Goal: Communication & Community: Answer question/provide support

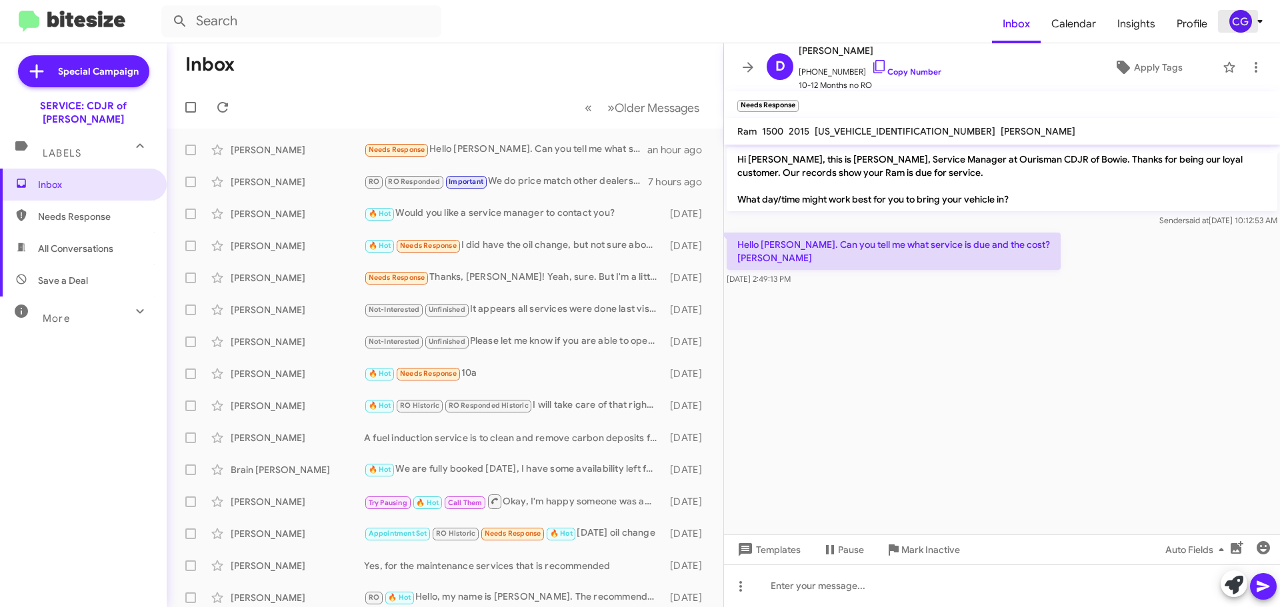
click at [1261, 24] on icon at bounding box center [1260, 21] width 16 height 16
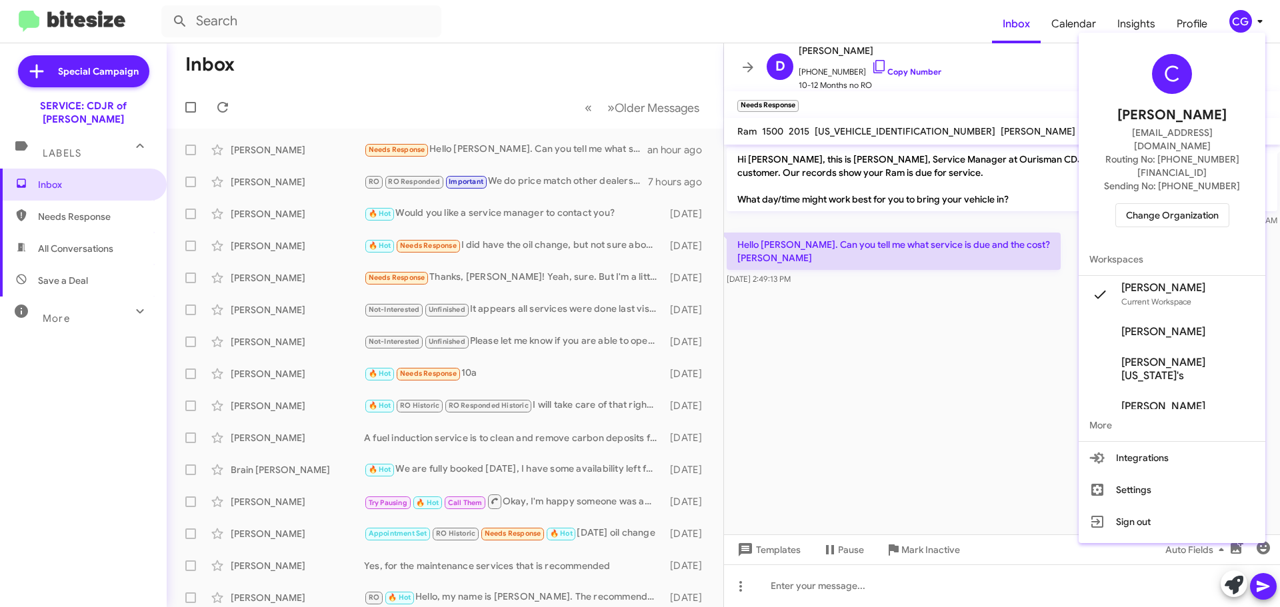
click at [1205, 204] on span "Change Organization" at bounding box center [1172, 215] width 93 height 23
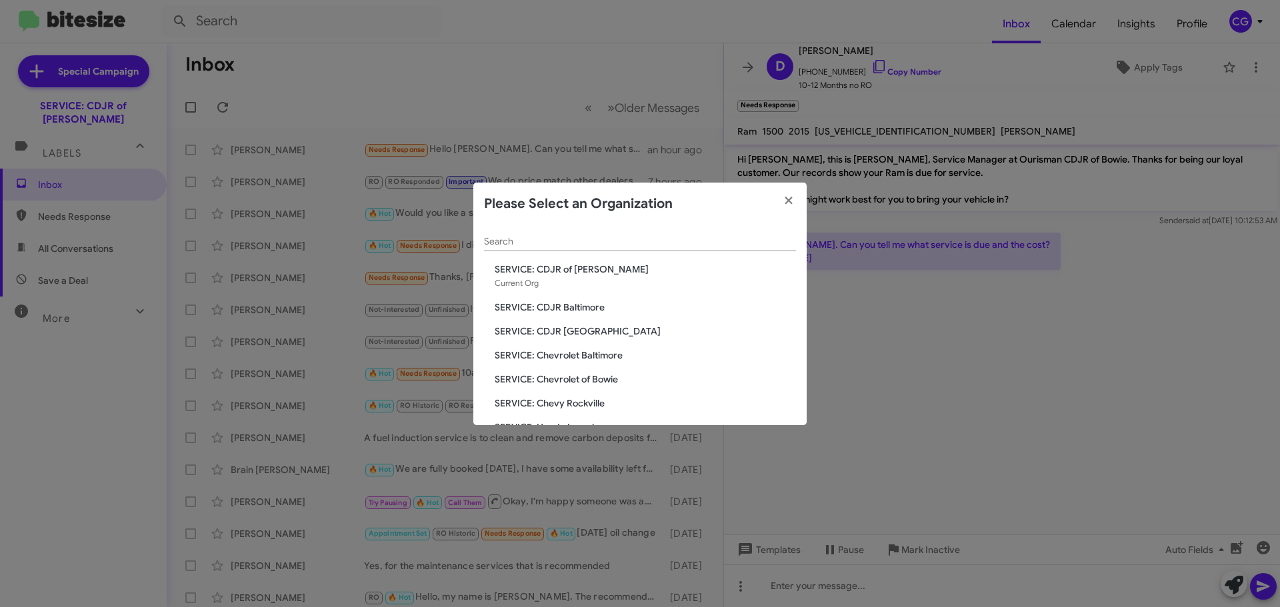
click at [566, 309] on span "SERVICE: CDJR Baltimore" at bounding box center [645, 307] width 301 height 13
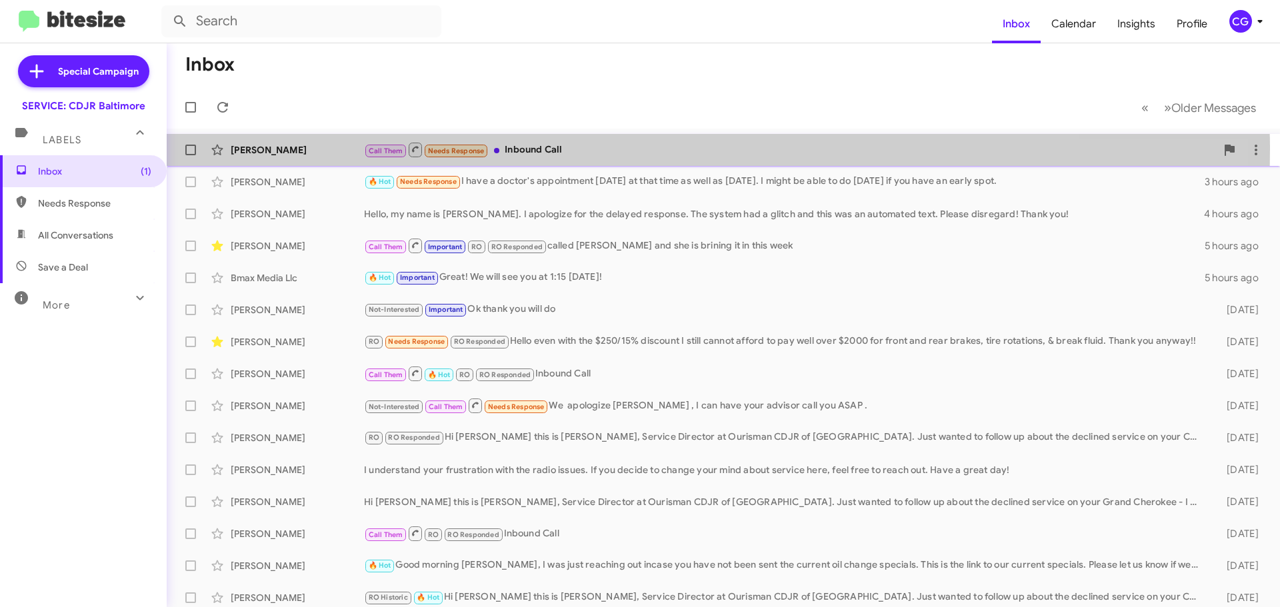
click at [583, 149] on div "Call Them Needs Response Inbound Call" at bounding box center [790, 149] width 852 height 17
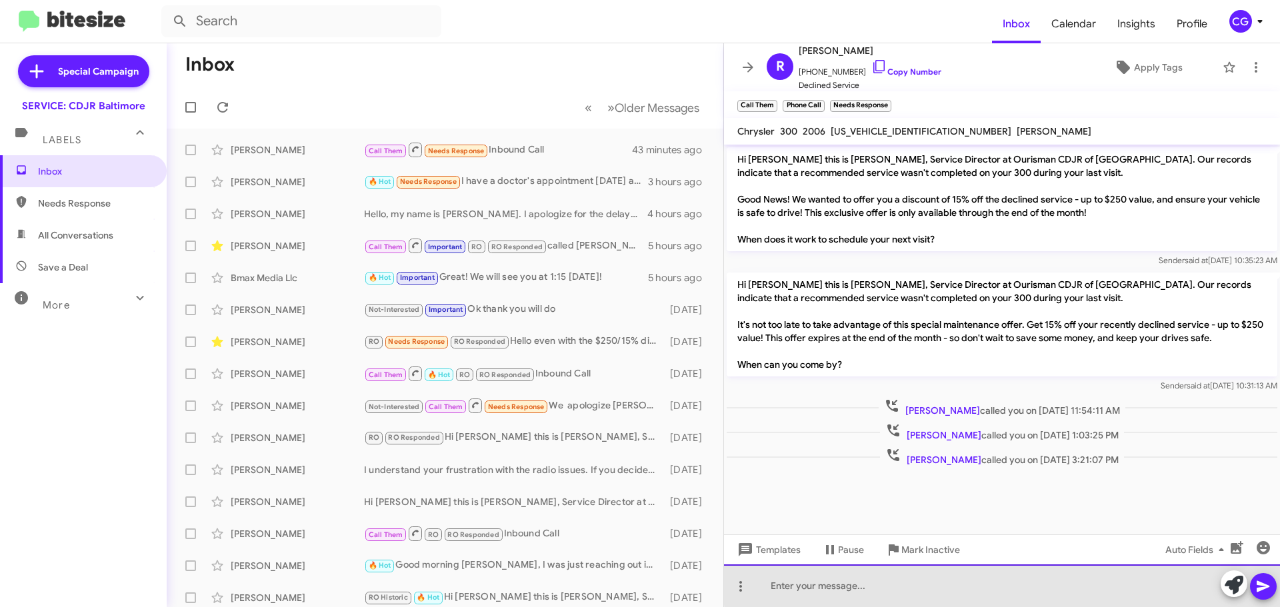
click at [1080, 575] on div at bounding box center [1002, 586] width 556 height 43
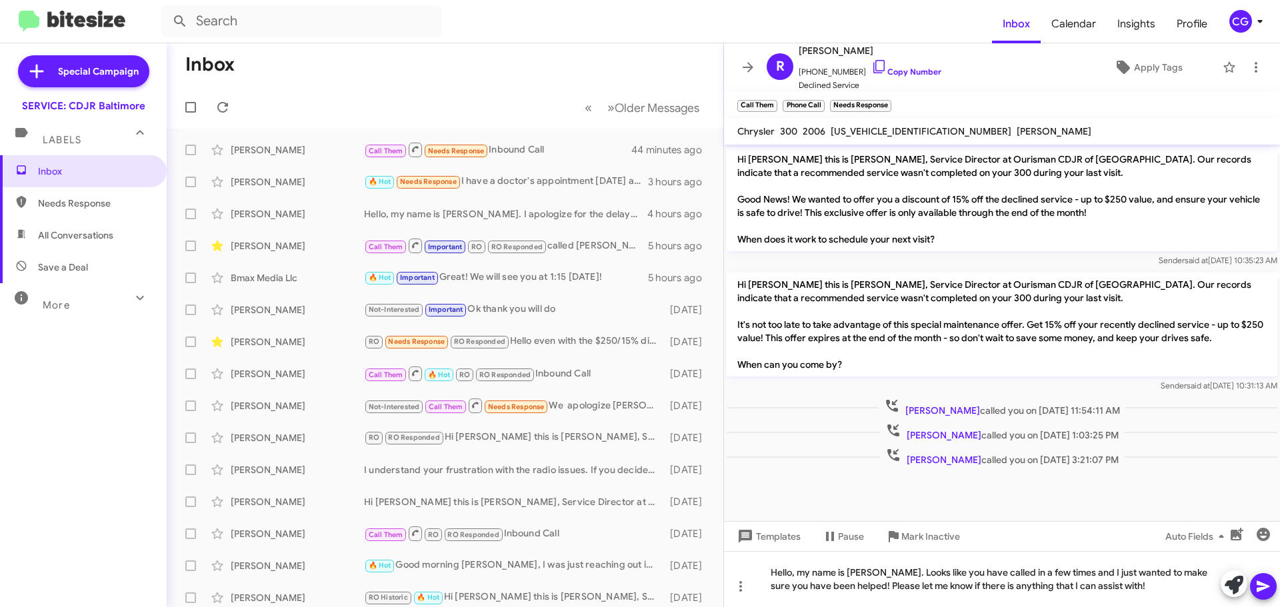
drag, startPoint x: 1266, startPoint y: 589, endPoint x: 1261, endPoint y: 581, distance: 9.1
click at [1266, 589] on icon at bounding box center [1264, 587] width 16 height 16
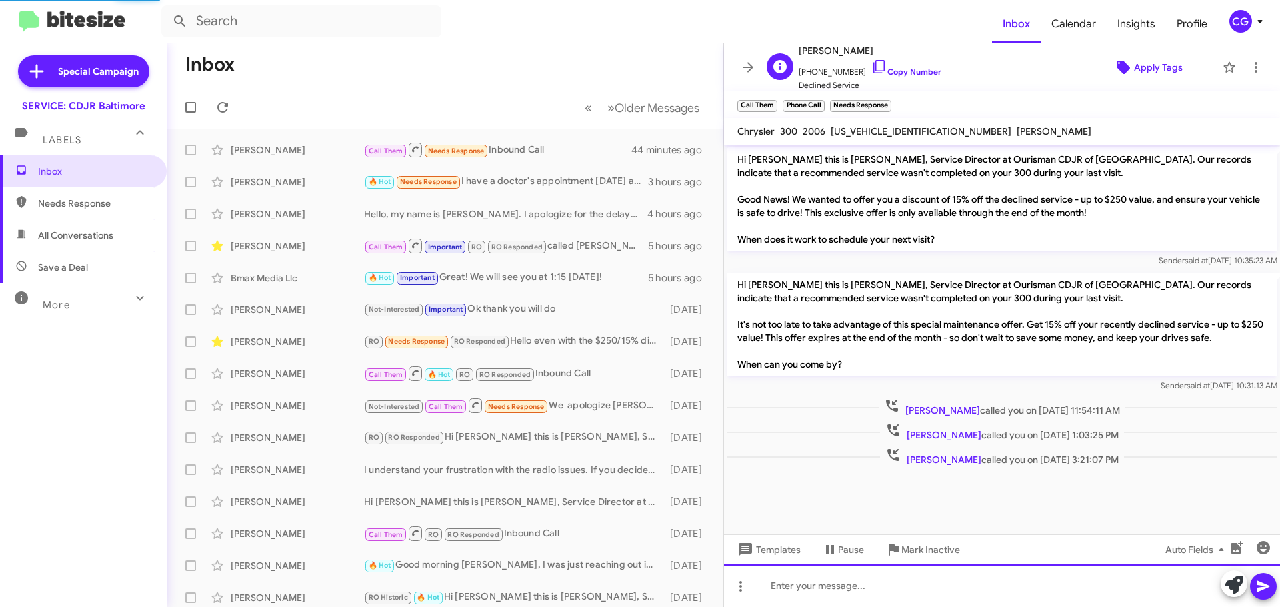
scroll to position [13, 0]
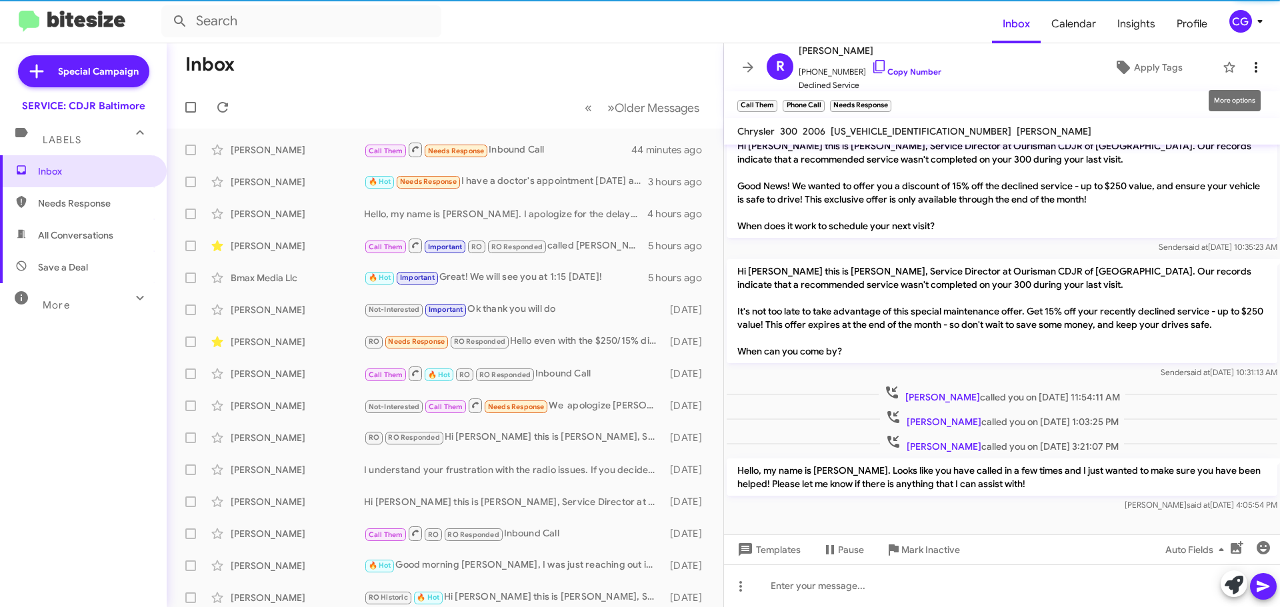
click at [1248, 60] on icon at bounding box center [1256, 67] width 16 height 16
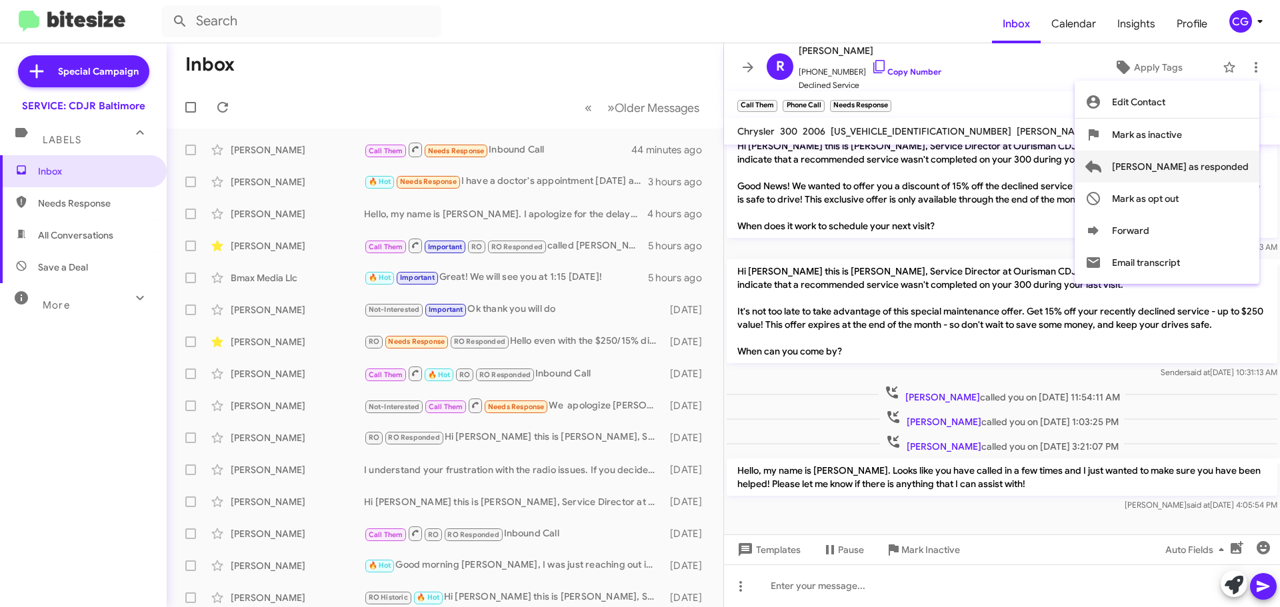
click at [1234, 161] on span "[PERSON_NAME] as responded" at bounding box center [1180, 167] width 137 height 32
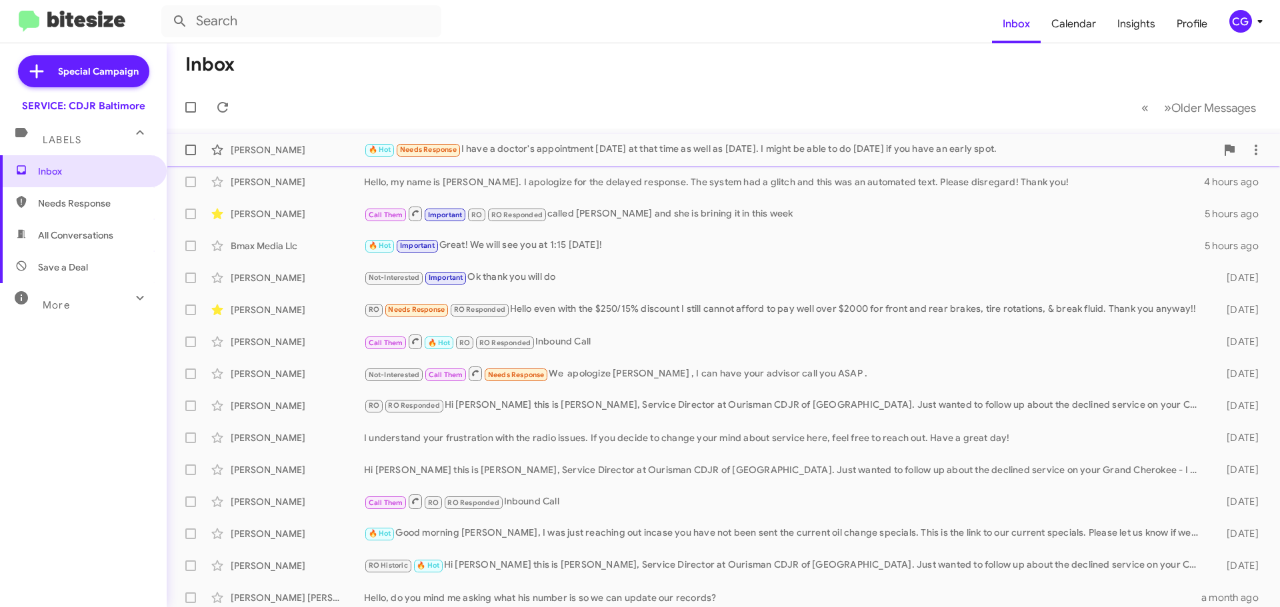
click at [520, 139] on div "Richard Garrison 🔥 Hot Needs Response I have a doctor's appointment tomorrow at…" at bounding box center [723, 150] width 1092 height 27
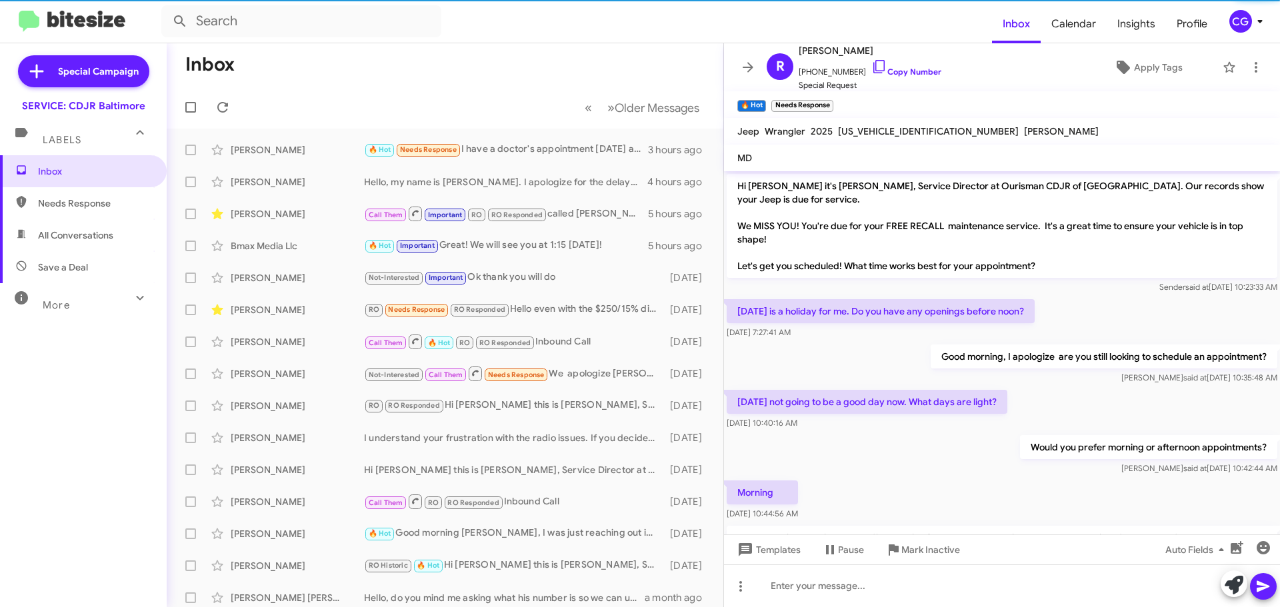
scroll to position [203, 0]
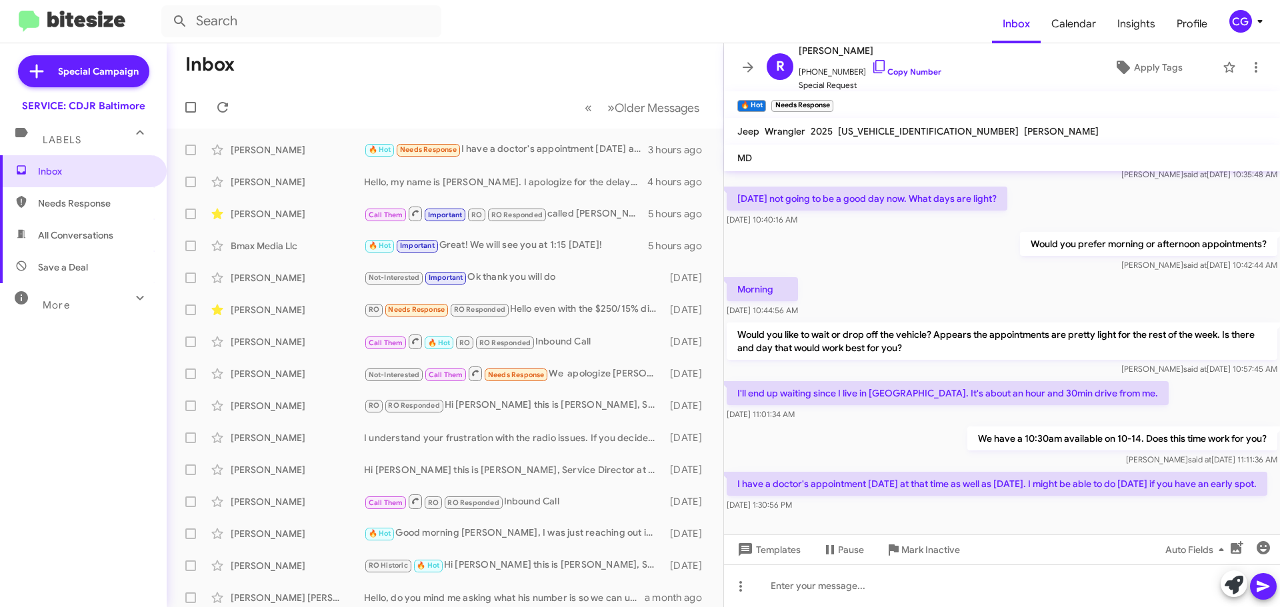
click at [878, 130] on span "1C4PJXAG7SW501693" at bounding box center [928, 131] width 181 height 12
copy span "1C4PJXAG7SW501693"
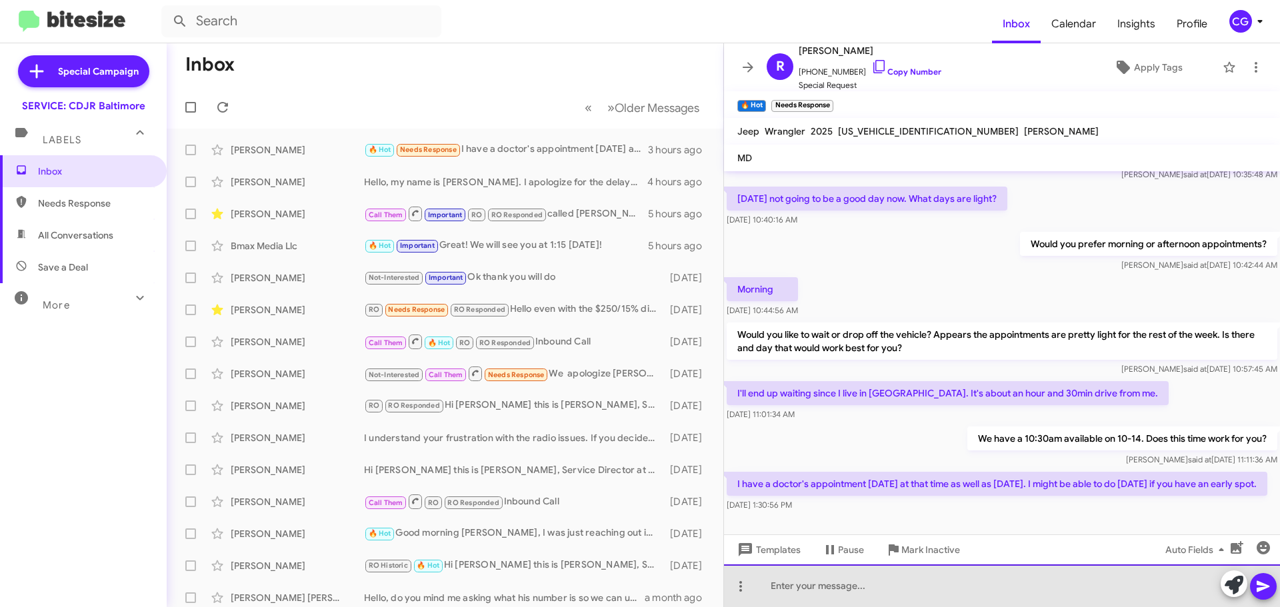
click at [1077, 601] on div at bounding box center [1002, 586] width 556 height 43
drag, startPoint x: 868, startPoint y: 589, endPoint x: 884, endPoint y: 589, distance: 16.0
click at [868, 588] on div "I have the 15th at 10:30. Will that work for you?" at bounding box center [1002, 586] width 556 height 43
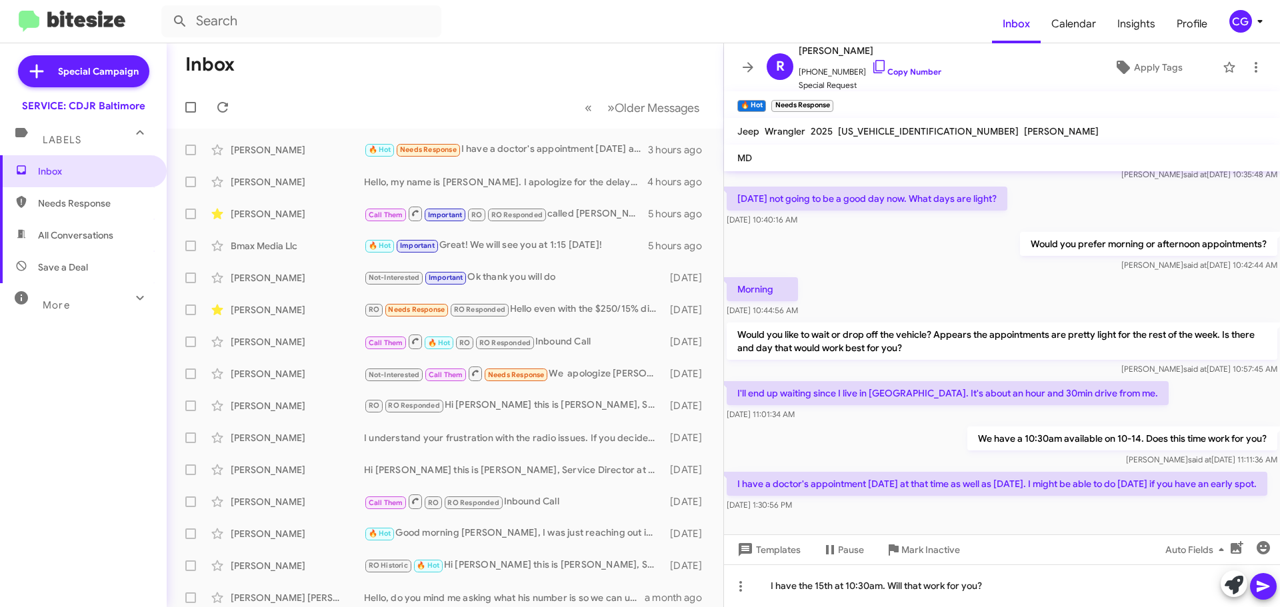
click at [1257, 582] on icon at bounding box center [1264, 587] width 16 height 16
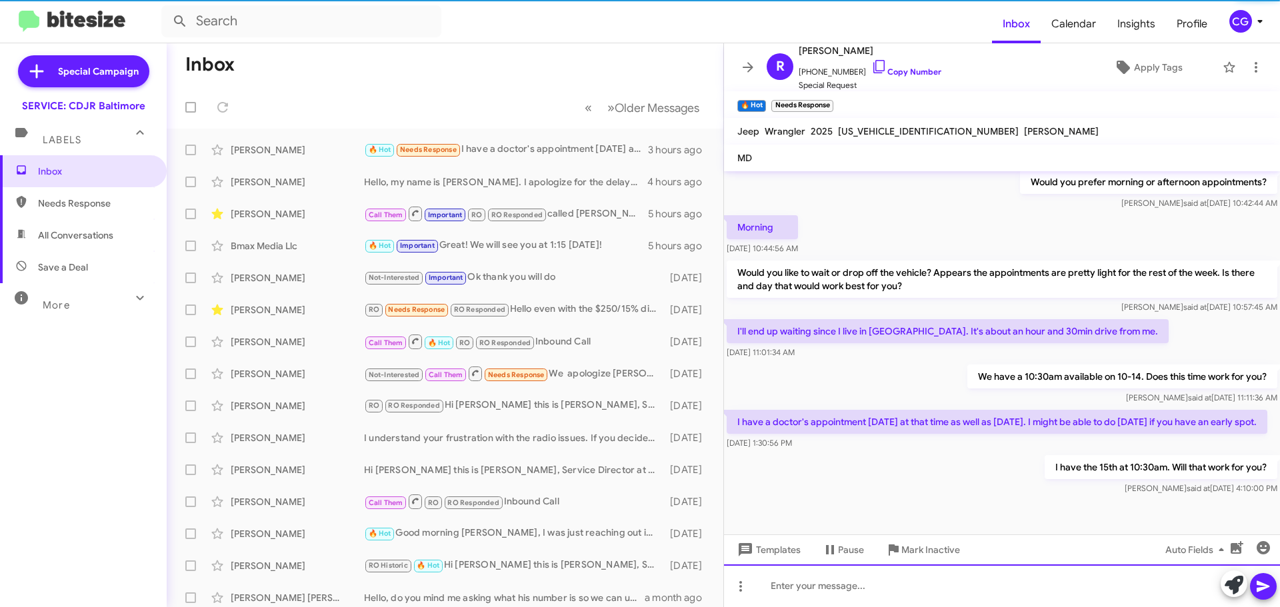
scroll to position [279, 0]
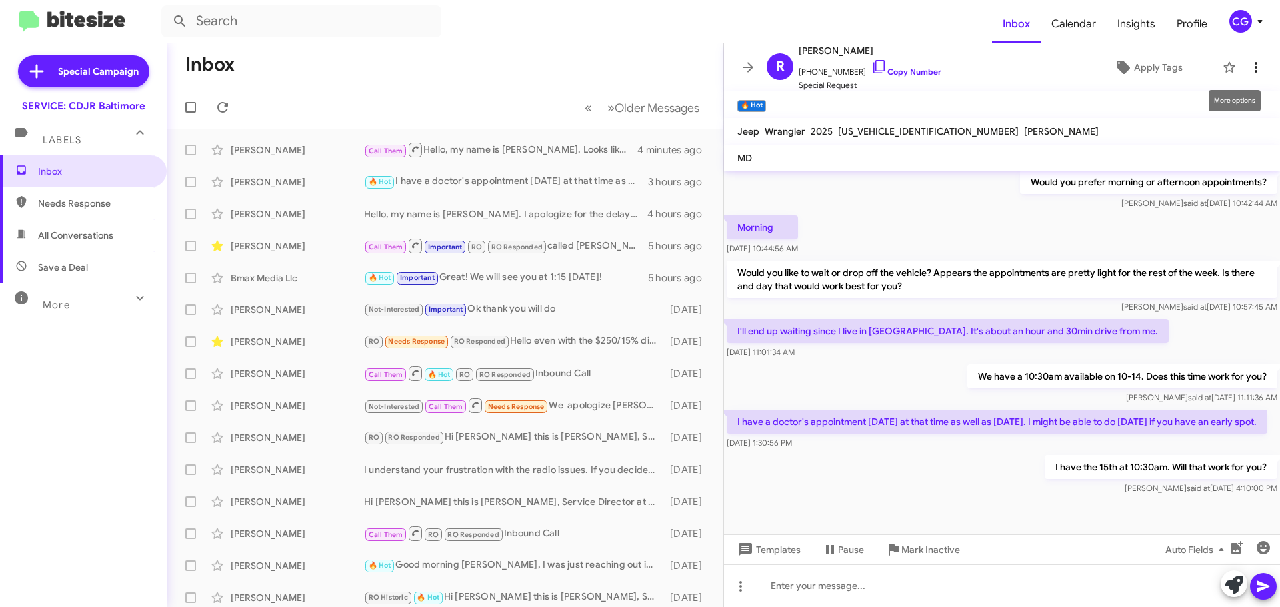
click at [1250, 77] on button at bounding box center [1256, 67] width 27 height 27
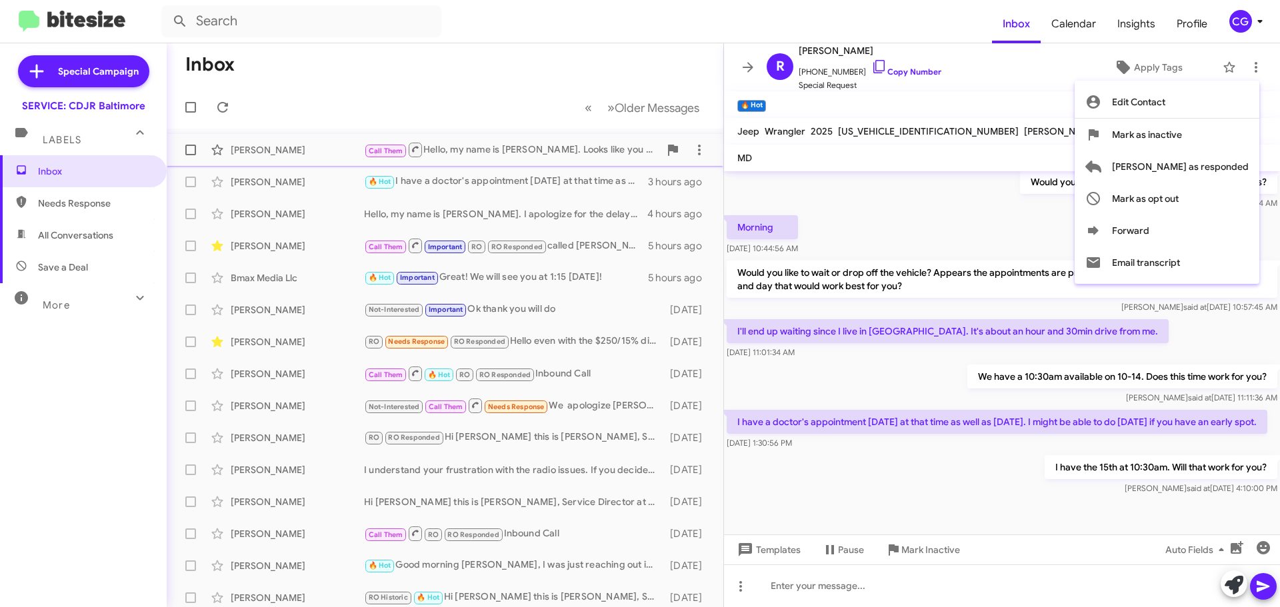
click at [1235, 161] on span "[PERSON_NAME] as responded" at bounding box center [1180, 167] width 137 height 32
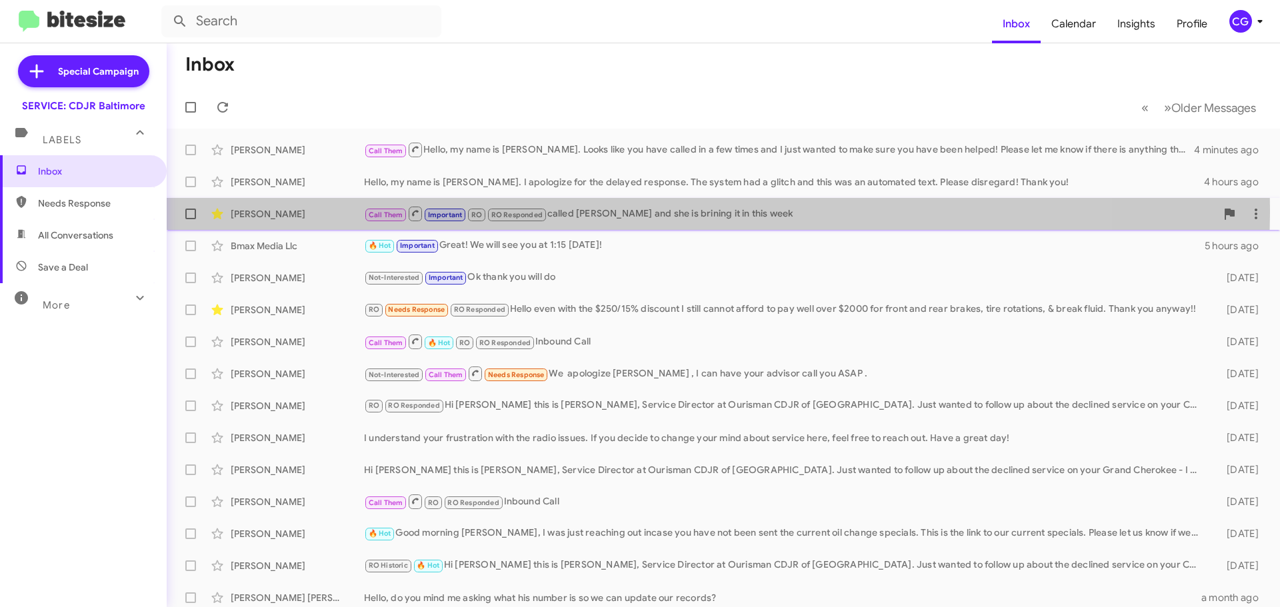
click at [598, 210] on div "Call Them Important RO RO Responded called Gwen and she is brining it in this w…" at bounding box center [790, 213] width 852 height 17
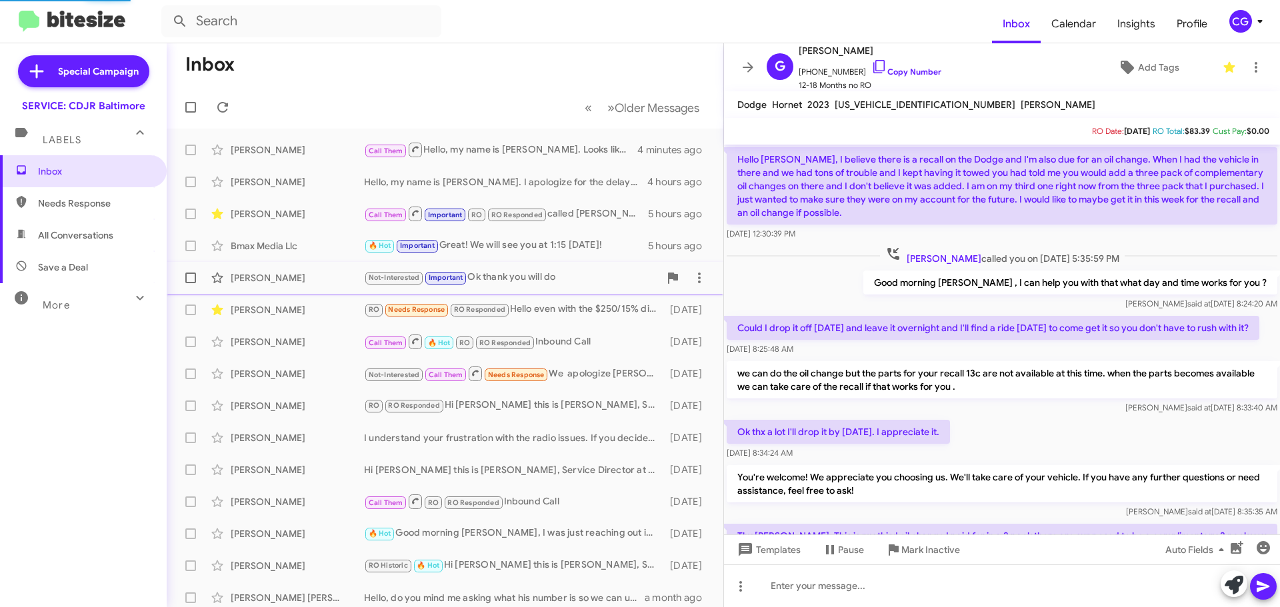
scroll to position [762, 0]
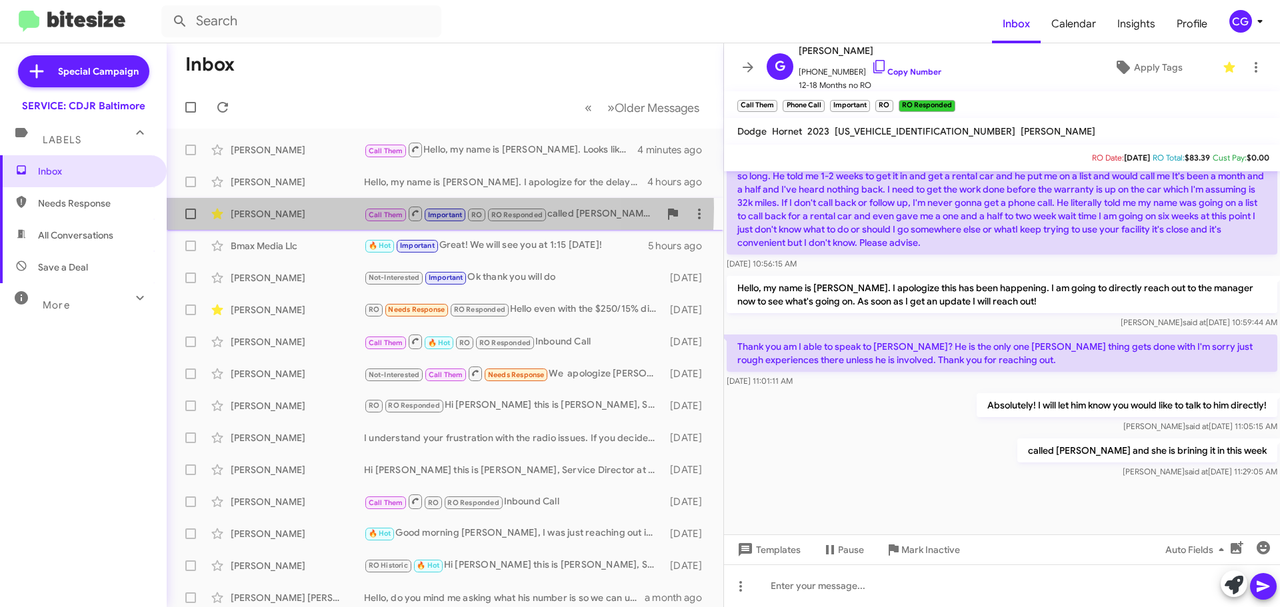
click at [329, 207] on div "Gwen Allender" at bounding box center [297, 213] width 133 height 13
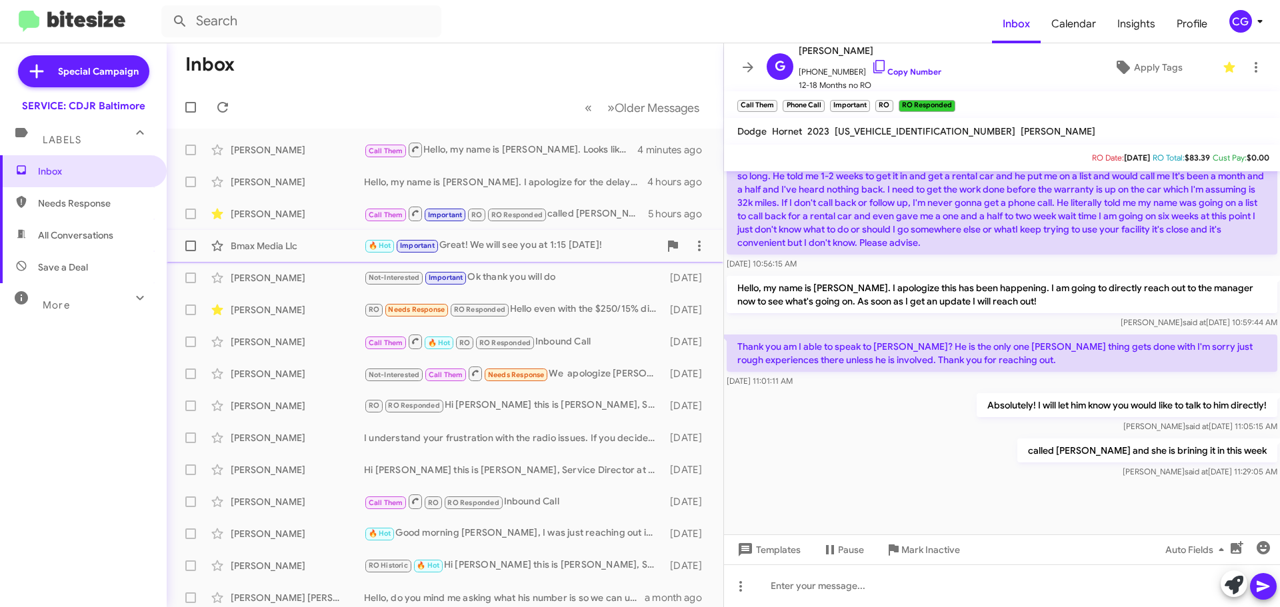
click at [309, 243] on div "Bmax Media Llc" at bounding box center [297, 245] width 133 height 13
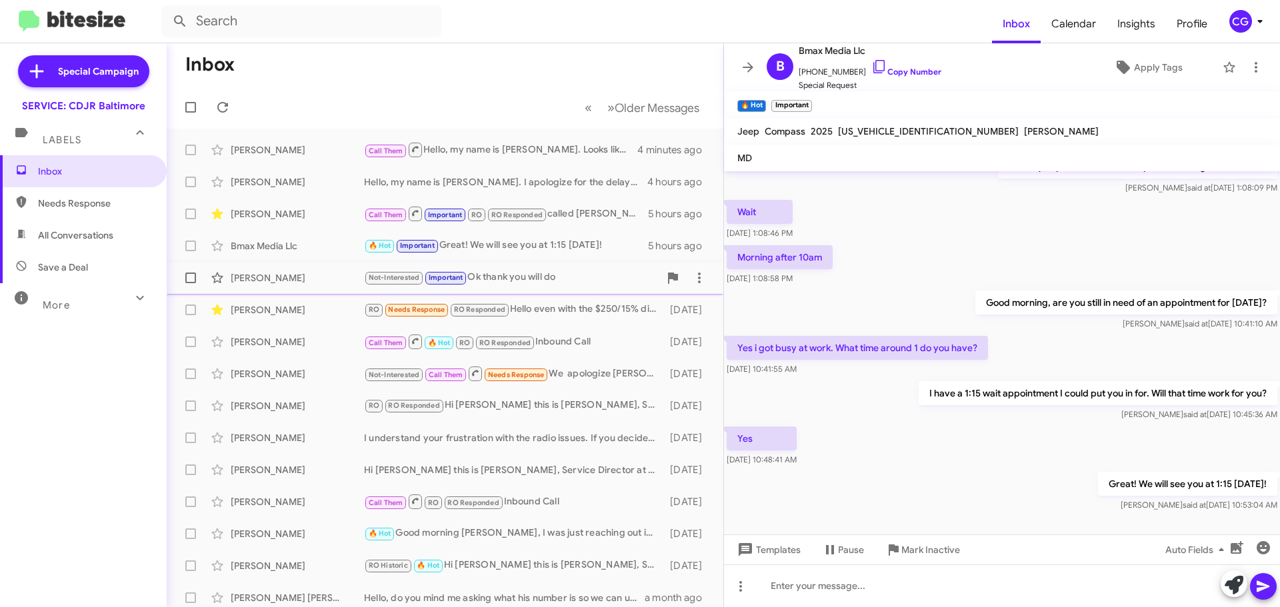
click at [276, 263] on span "Alexzandria Willis Not-Interested Important Ok thank you will do 3 days ago" at bounding box center [445, 278] width 557 height 32
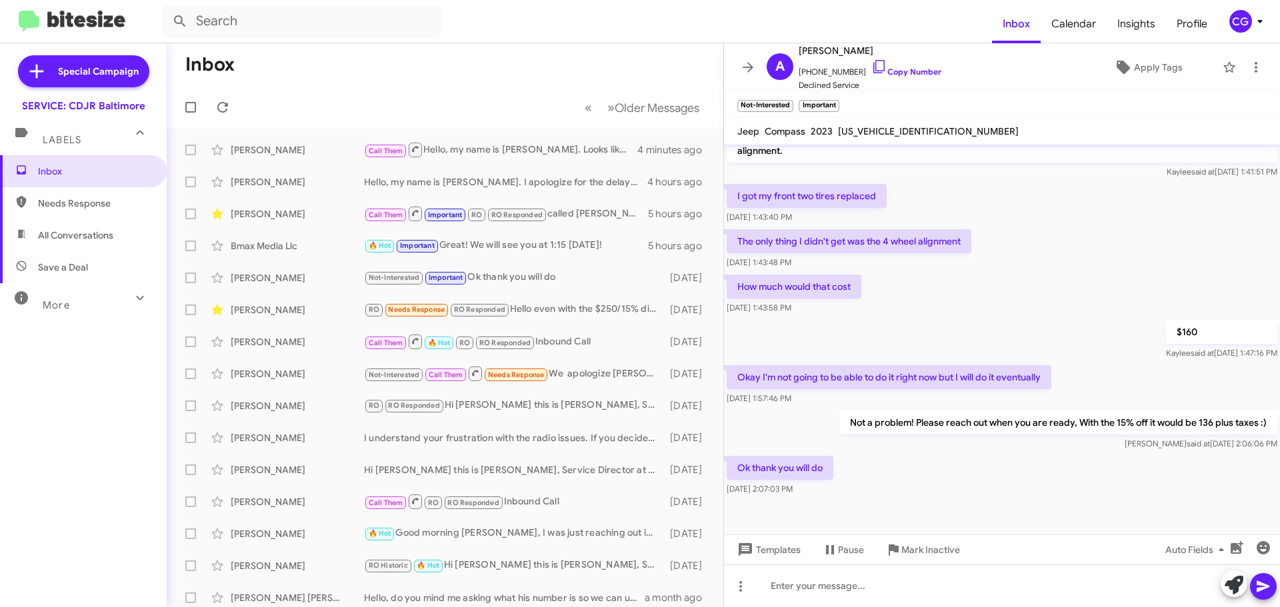
scroll to position [231, 0]
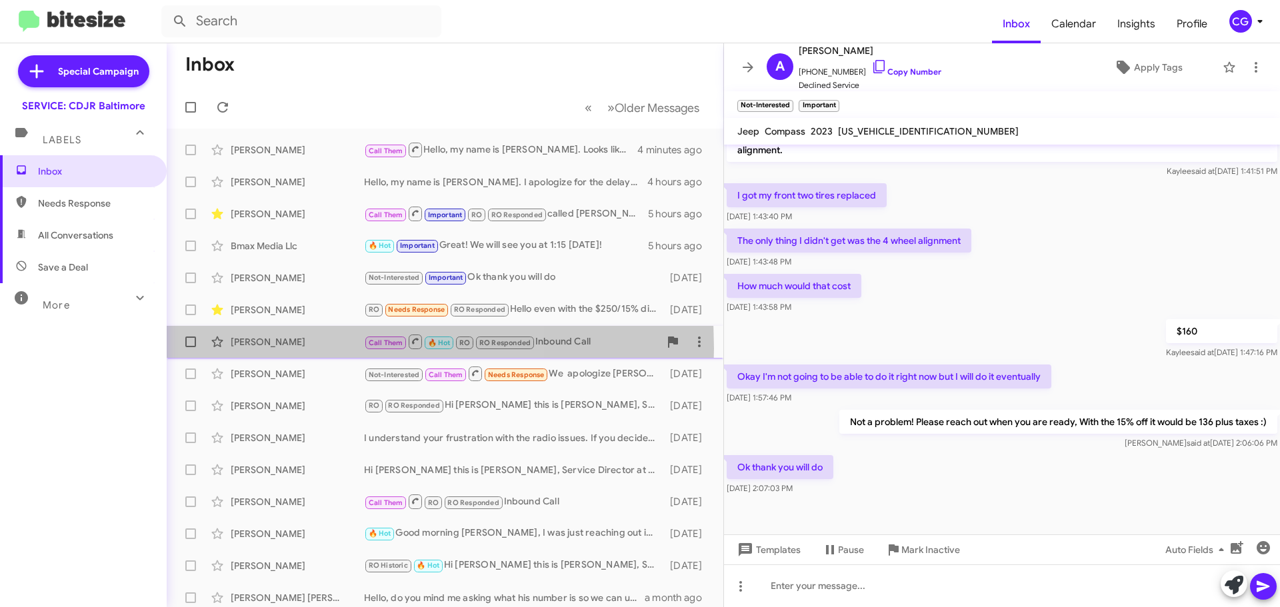
click at [290, 349] on div "Terri Cassellius Call Them 🔥 Hot RO RO Responded Inbound Call 5 days ago" at bounding box center [444, 342] width 535 height 27
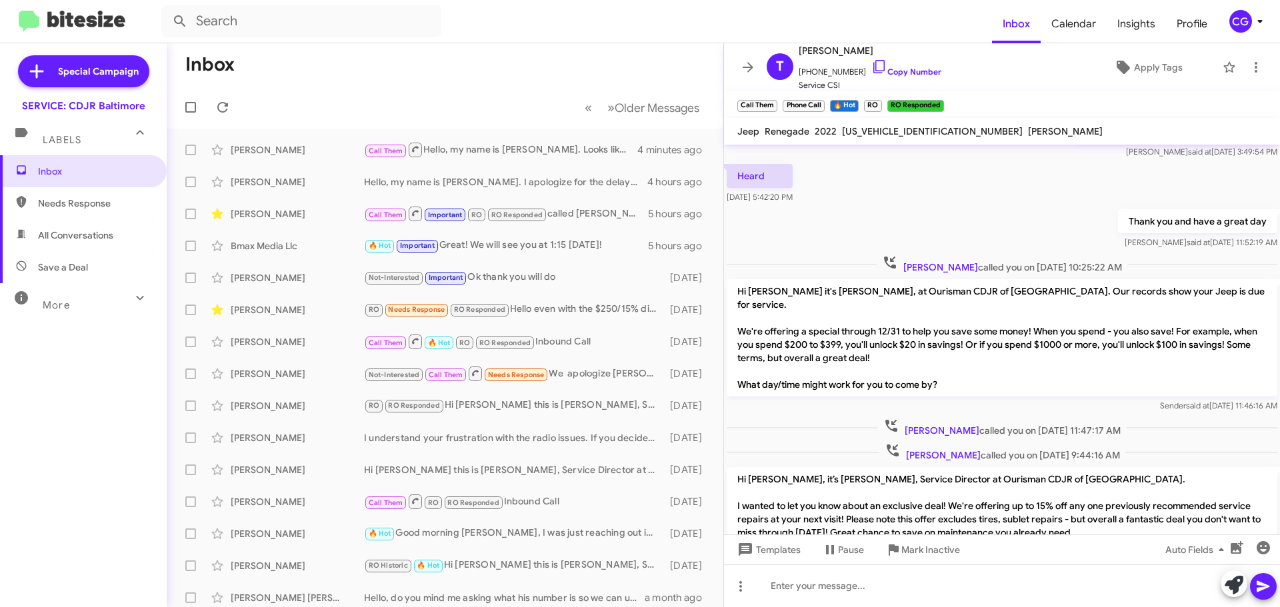
scroll to position [341, 0]
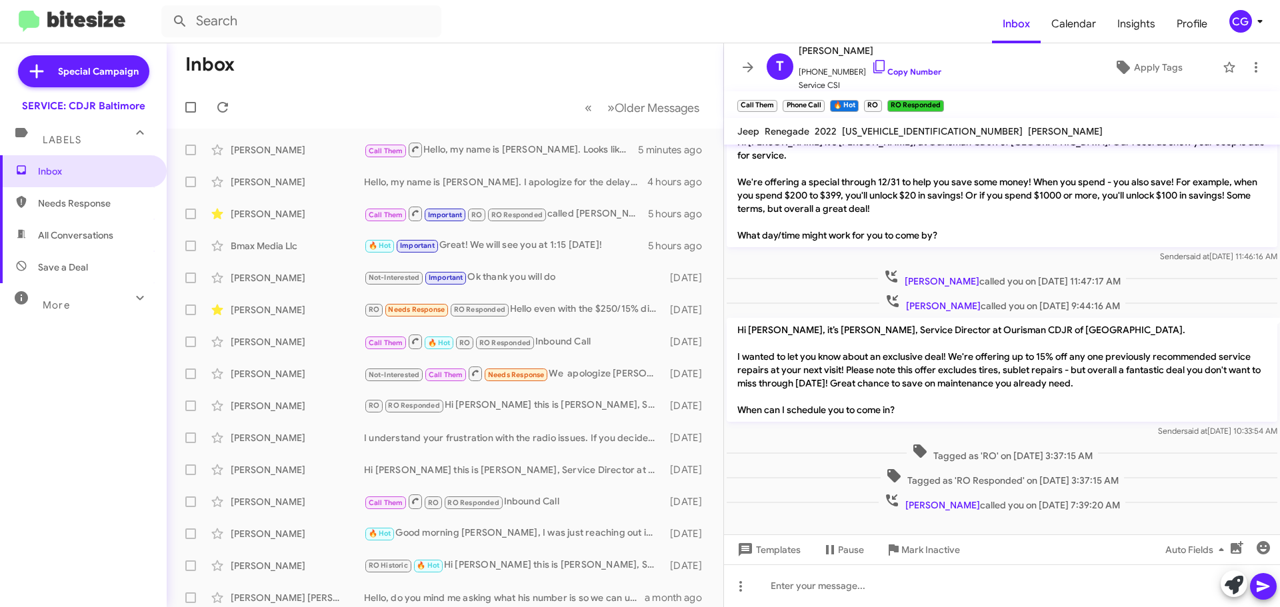
click at [1280, 20] on mat-toolbar "Inbox Calendar Insights Profile CG" at bounding box center [640, 21] width 1280 height 43
click at [1266, 20] on icon at bounding box center [1260, 21] width 16 height 16
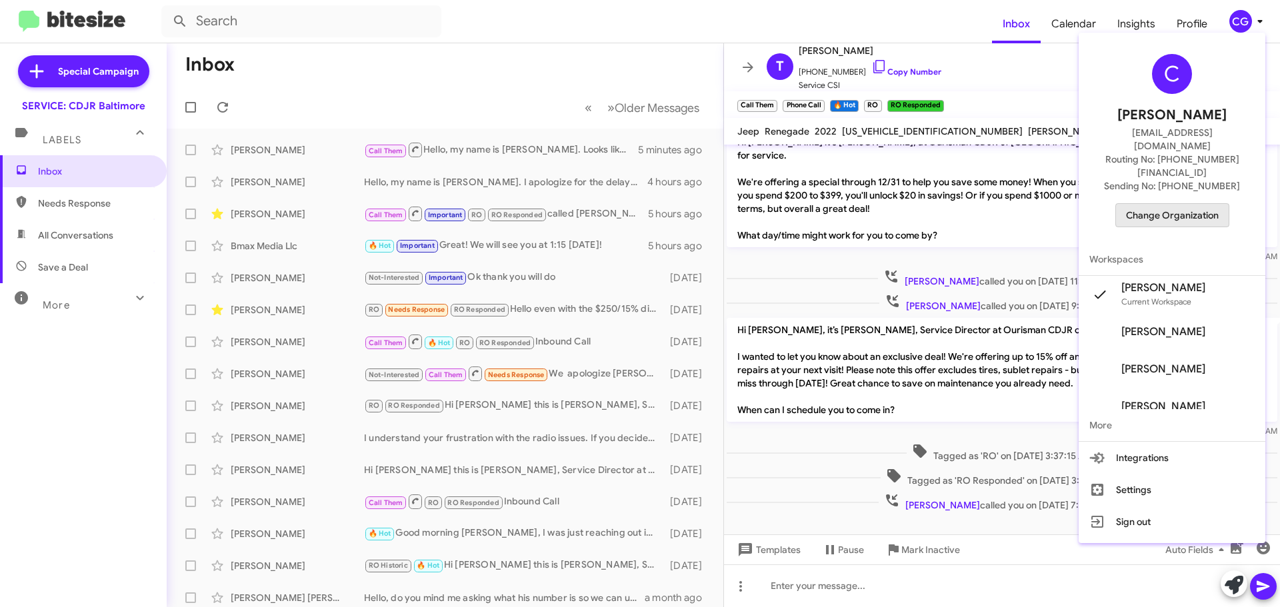
click at [1204, 204] on span "Change Organization" at bounding box center [1172, 215] width 93 height 23
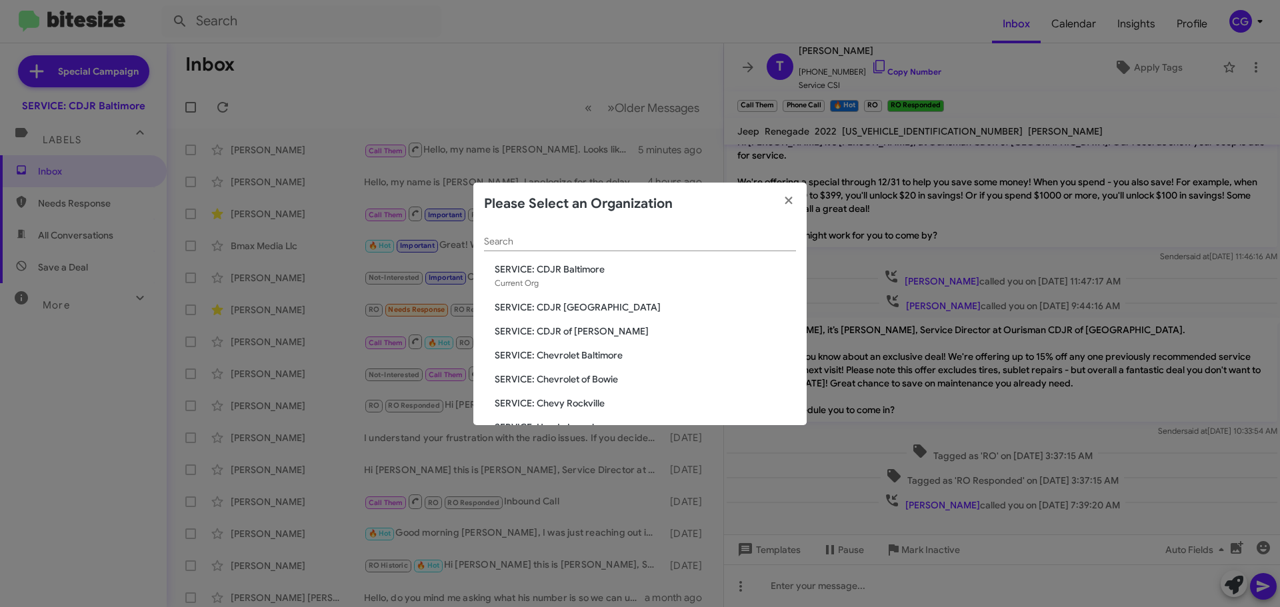
drag, startPoint x: 585, startPoint y: 314, endPoint x: 592, endPoint y: 309, distance: 8.5
click at [585, 315] on div "Search SERVICE: CDJR Baltimore Current Org SERVICE: CDJR Clarksville SERVICE: C…" at bounding box center [639, 325] width 333 height 200
click at [595, 306] on span "SERVICE: CDJR [GEOGRAPHIC_DATA]" at bounding box center [645, 307] width 301 height 13
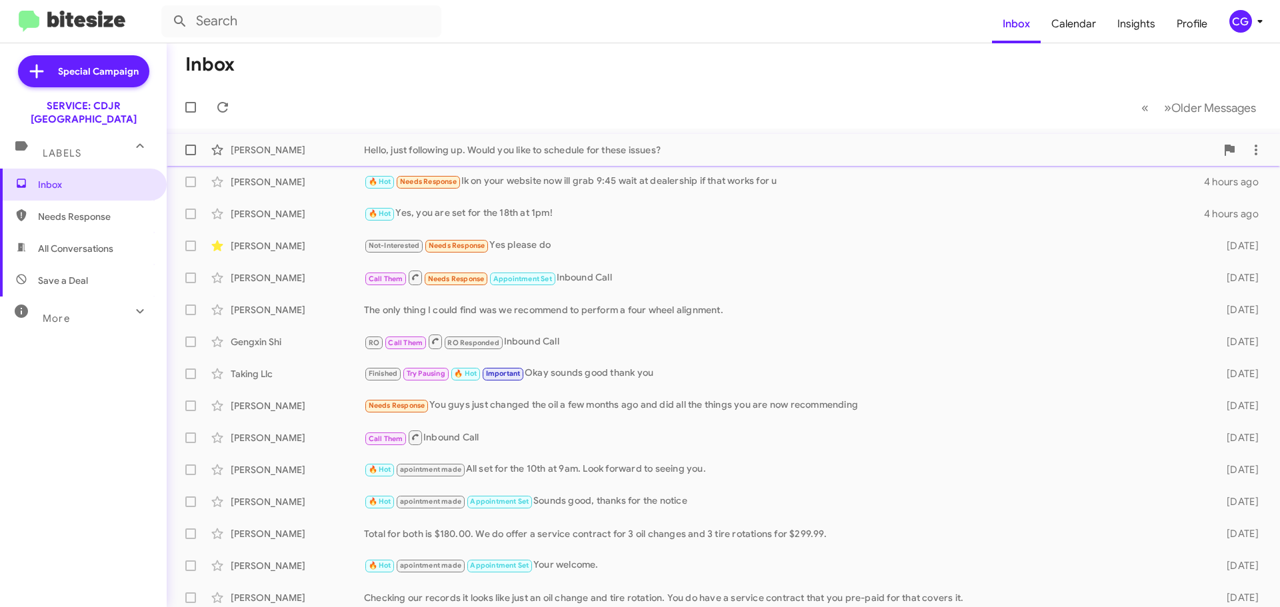
click at [557, 155] on div "Hello, just following up. Would you like to schedule for these issues?" at bounding box center [790, 149] width 852 height 13
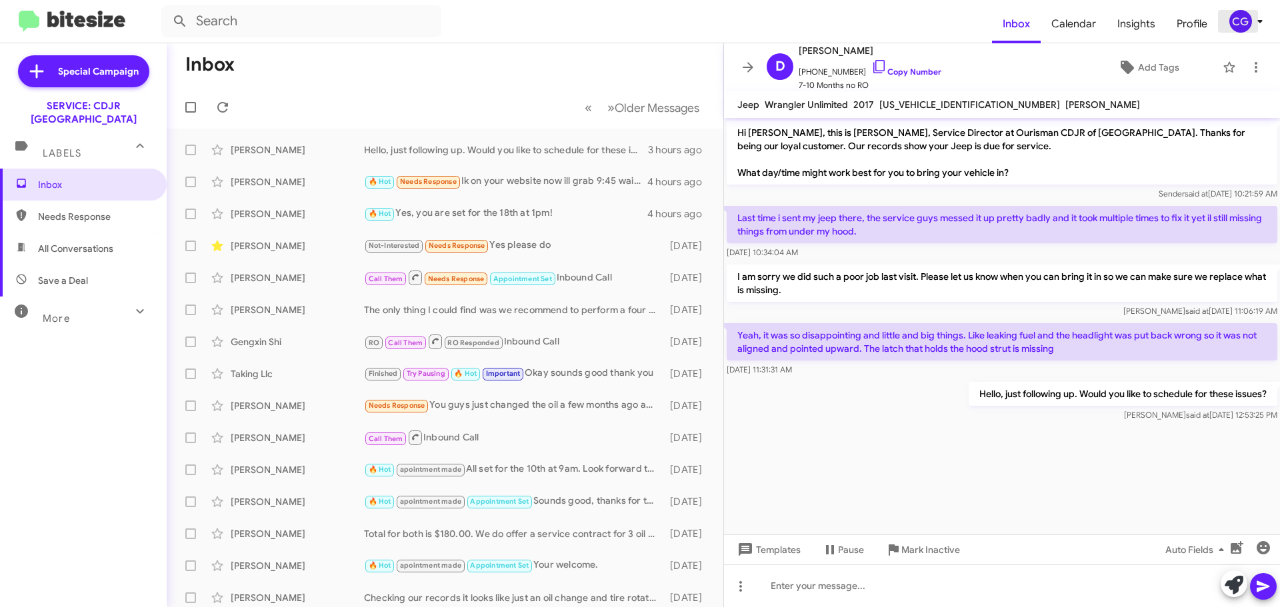
click at [1232, 17] on div "CG" at bounding box center [1241, 21] width 23 height 23
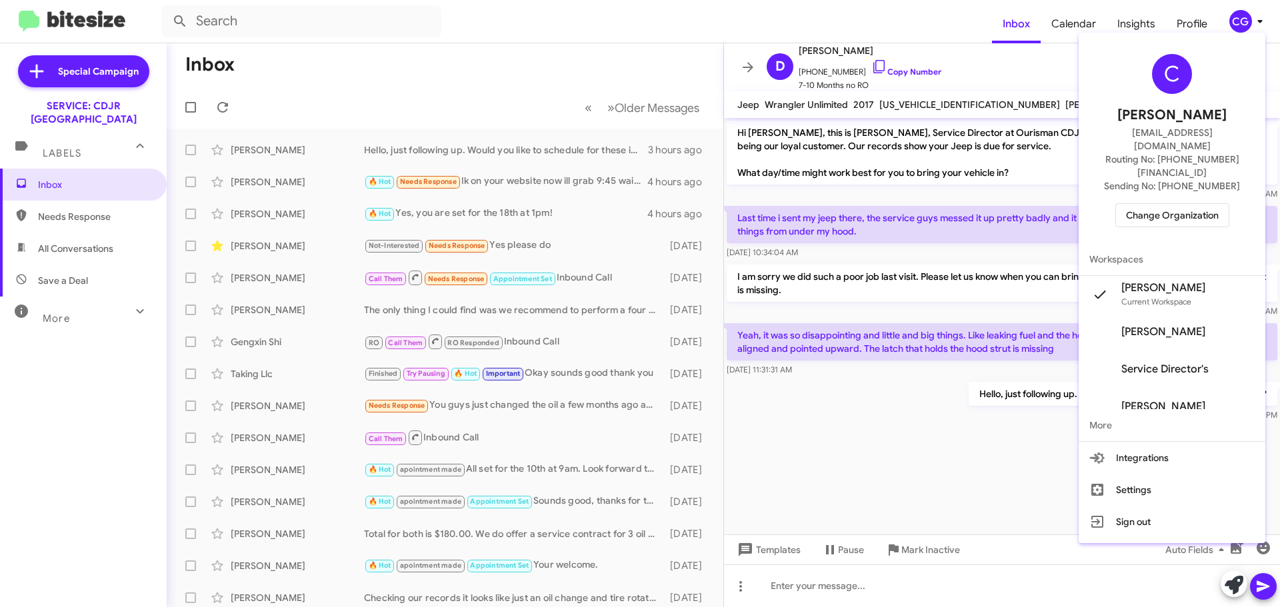
click at [1187, 204] on span "Change Organization" at bounding box center [1172, 215] width 93 height 23
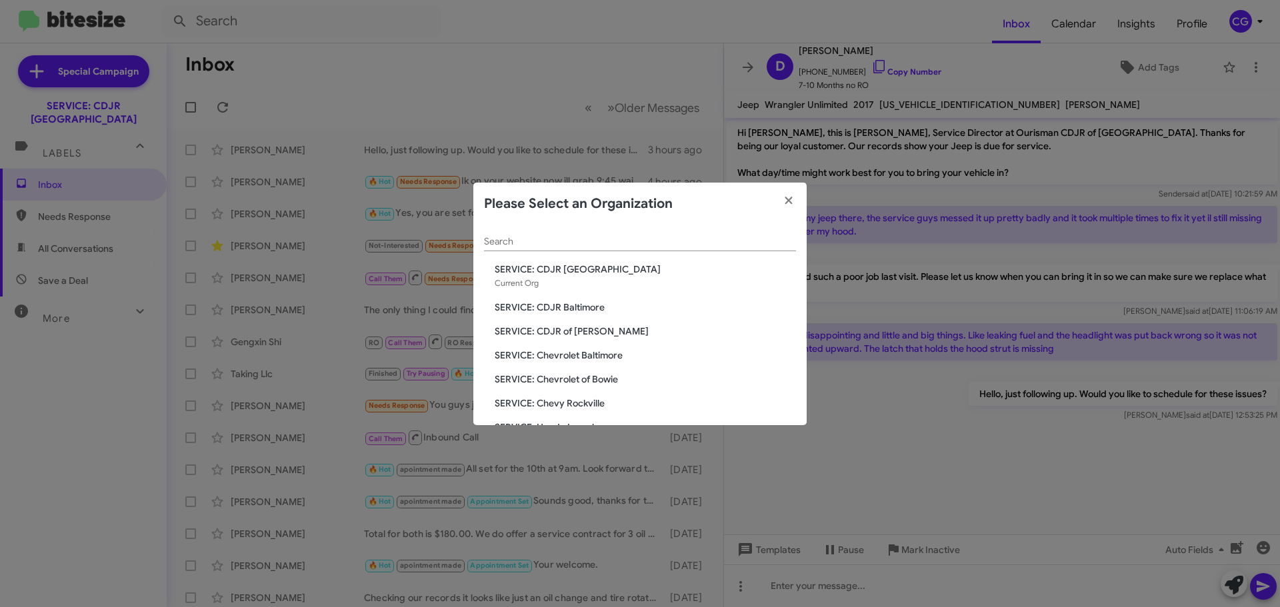
click at [575, 331] on span "SERVICE: CDJR of [PERSON_NAME]" at bounding box center [645, 331] width 301 height 13
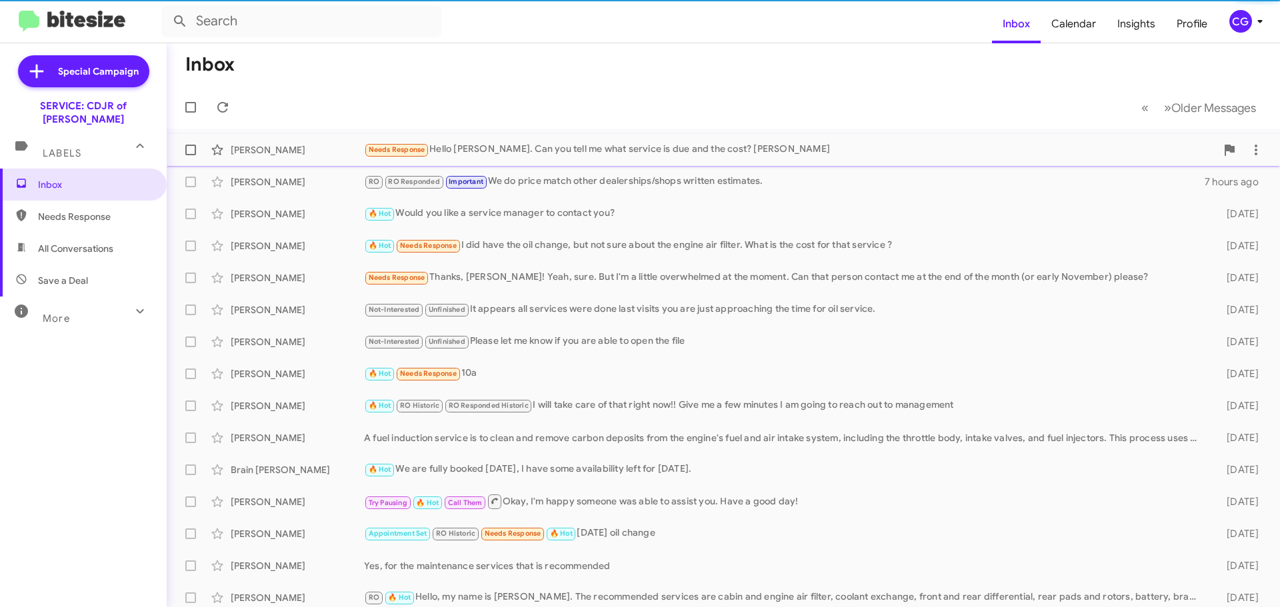
click at [543, 145] on div "Needs Response Hello [PERSON_NAME]. Can you tell me what service is due and the…" at bounding box center [790, 149] width 852 height 15
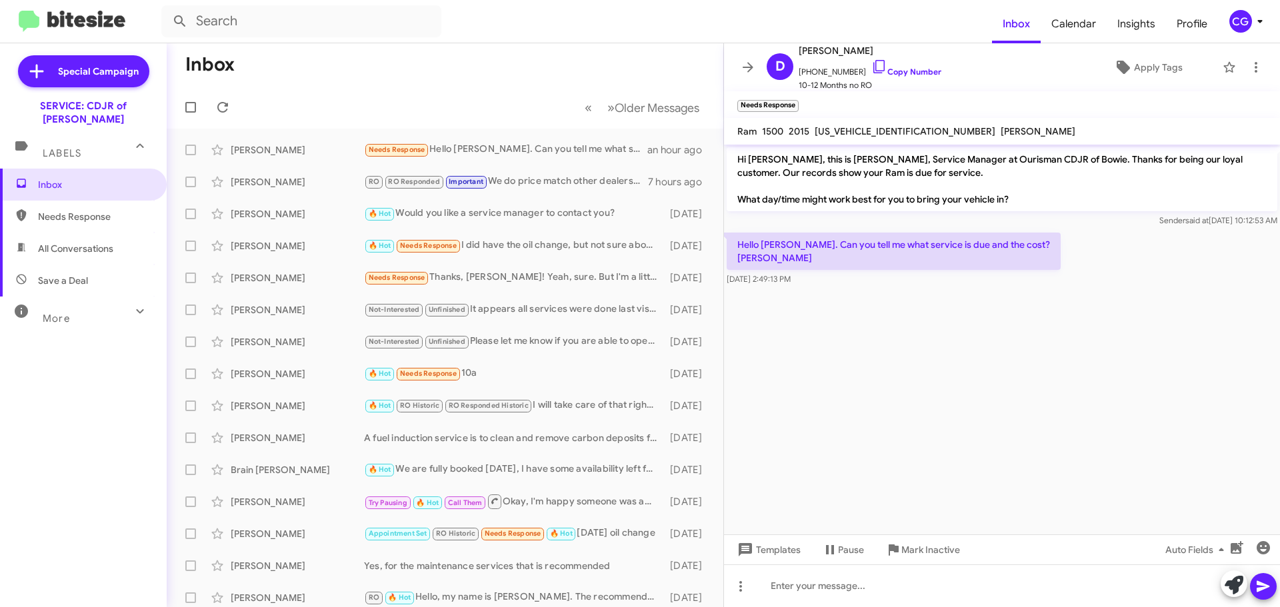
click at [881, 131] on span "[US_VEHICLE_IDENTIFICATION_NUMBER]" at bounding box center [905, 131] width 181 height 12
copy span "[US_VEHICLE_IDENTIFICATION_NUMBER]"
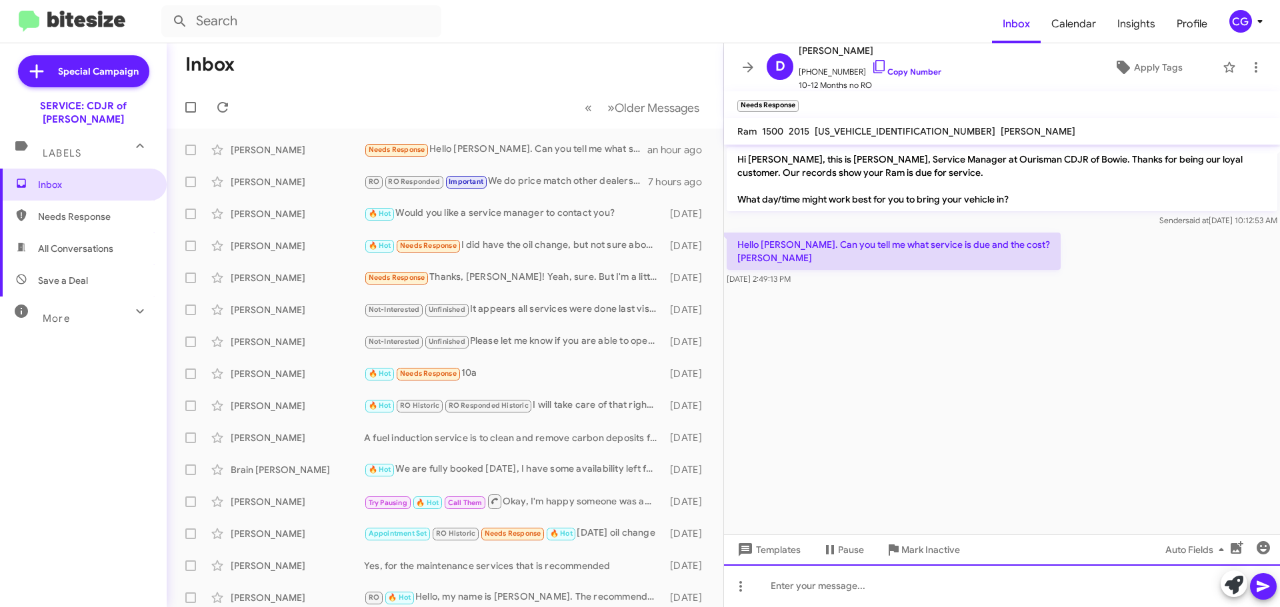
click at [974, 587] on div at bounding box center [1002, 586] width 556 height 43
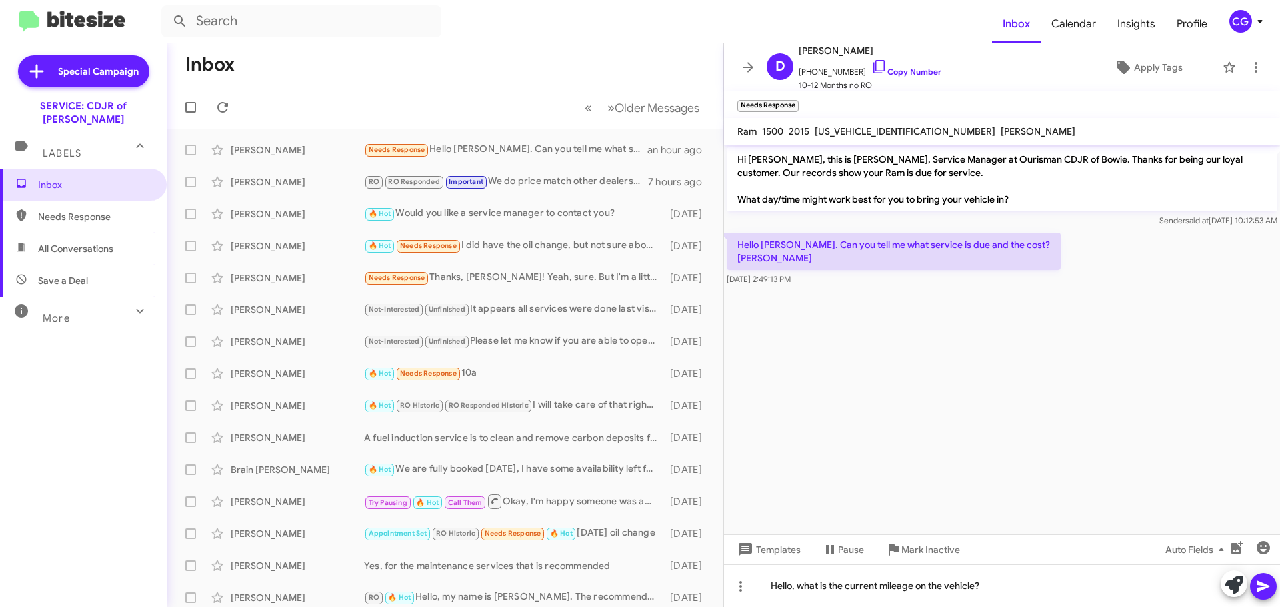
click at [1269, 586] on icon at bounding box center [1264, 587] width 16 height 16
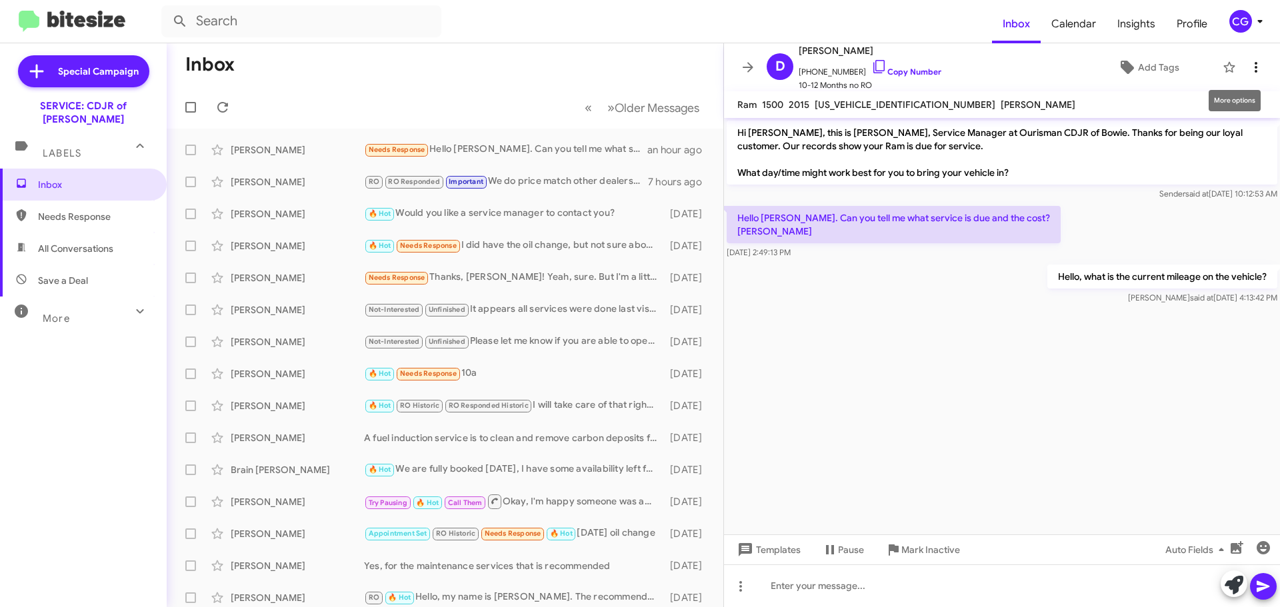
click at [1254, 71] on icon at bounding box center [1256, 67] width 16 height 16
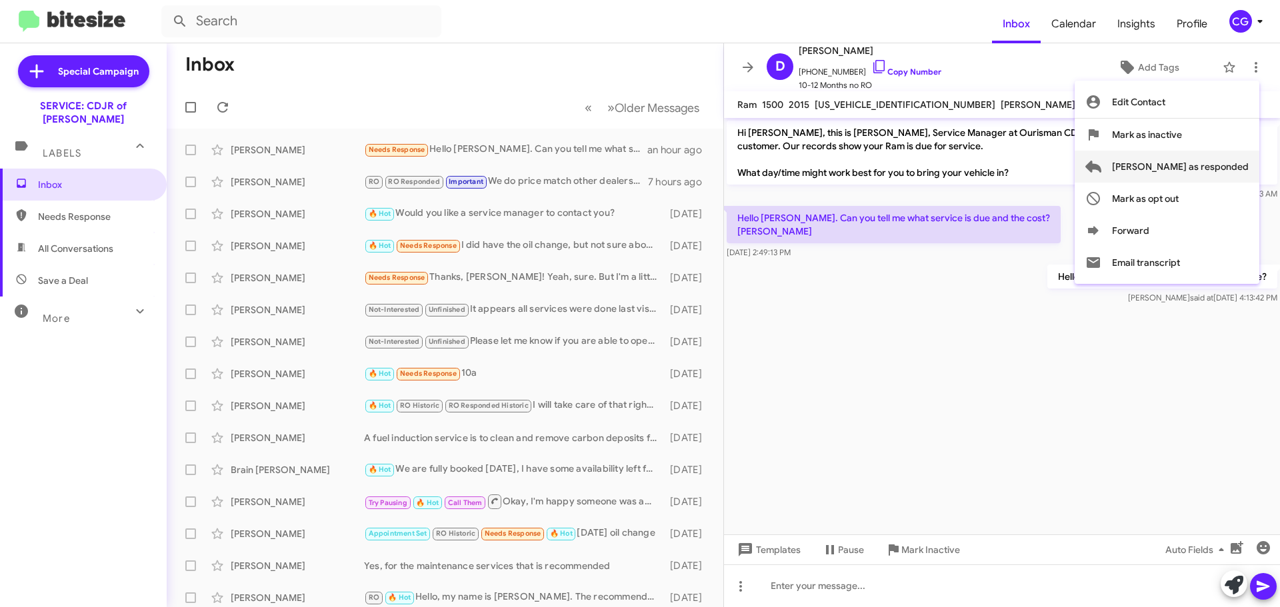
drag, startPoint x: 1235, startPoint y: 163, endPoint x: 1222, endPoint y: 165, distance: 12.7
click at [1234, 163] on span "[PERSON_NAME] as responded" at bounding box center [1180, 167] width 137 height 32
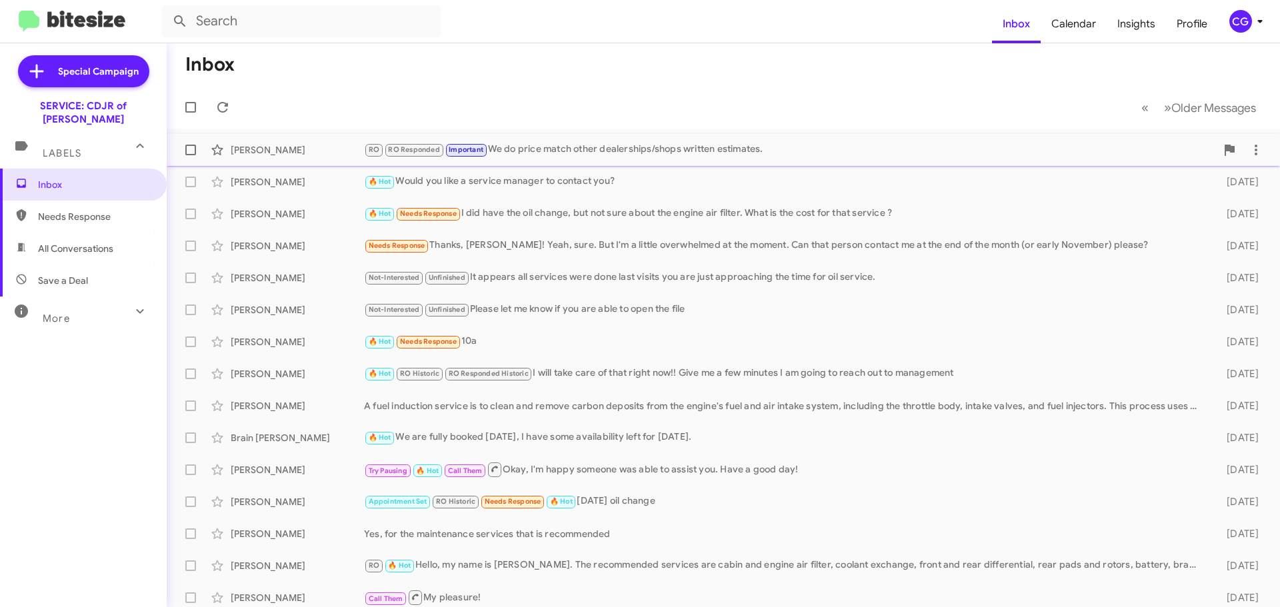
click at [702, 139] on div "[PERSON_NAME] RO RO Responded Important We do price match other dealerships/sho…" at bounding box center [723, 150] width 1092 height 27
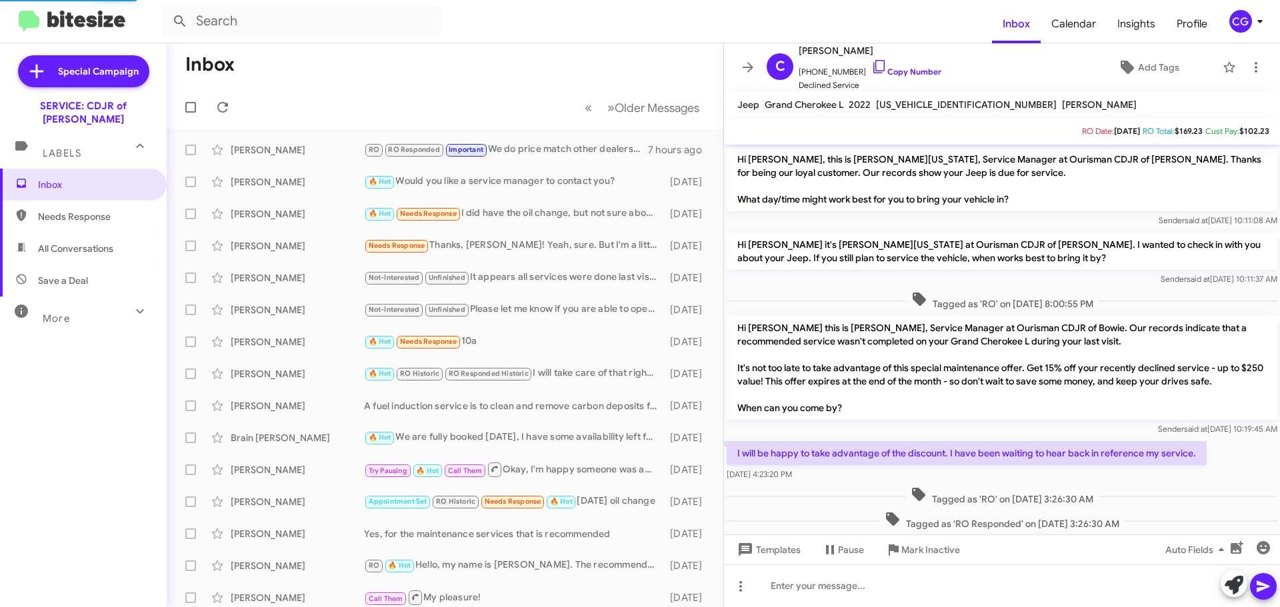
scroll to position [363, 0]
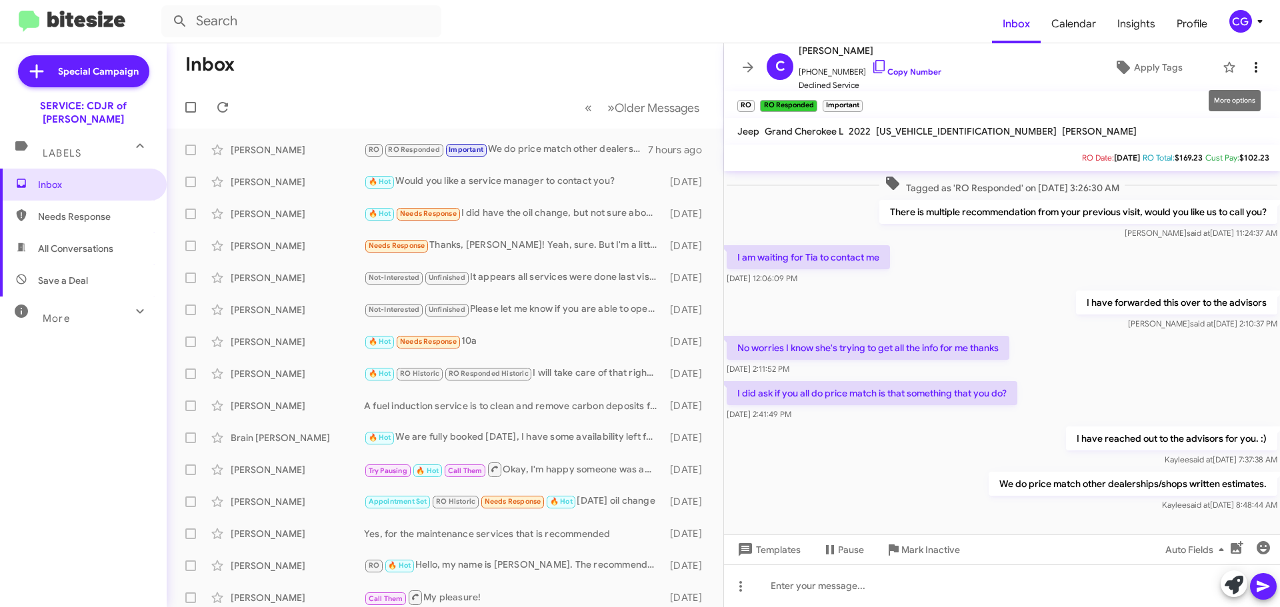
click at [1252, 61] on icon at bounding box center [1256, 67] width 16 height 16
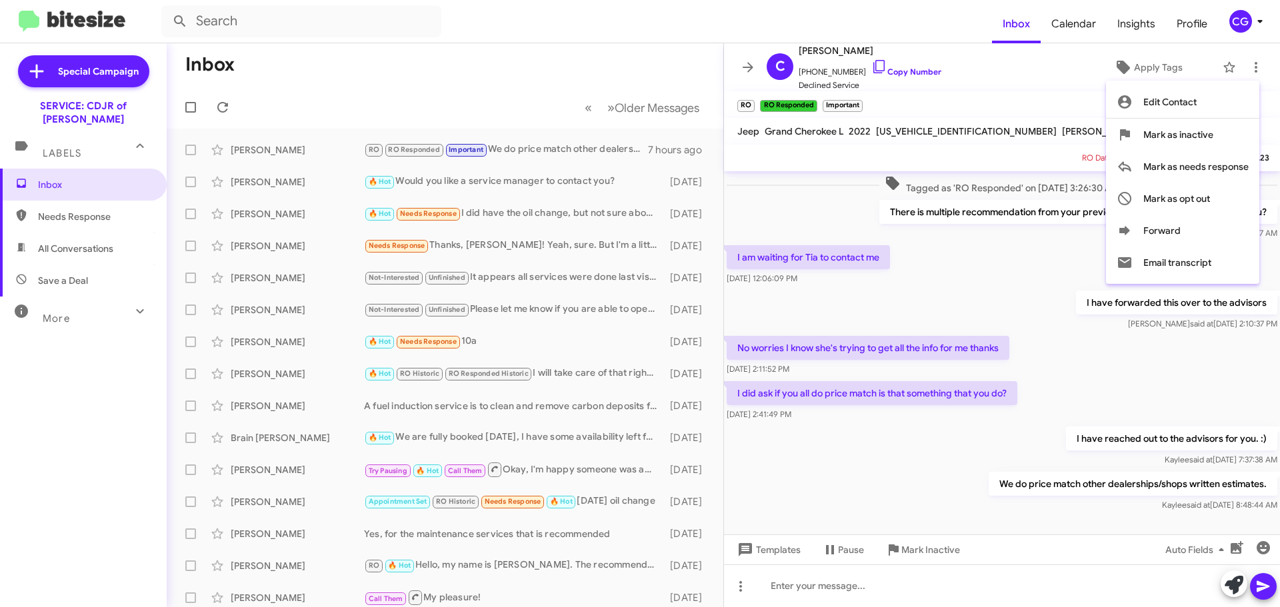
click at [513, 221] on div at bounding box center [640, 303] width 1280 height 607
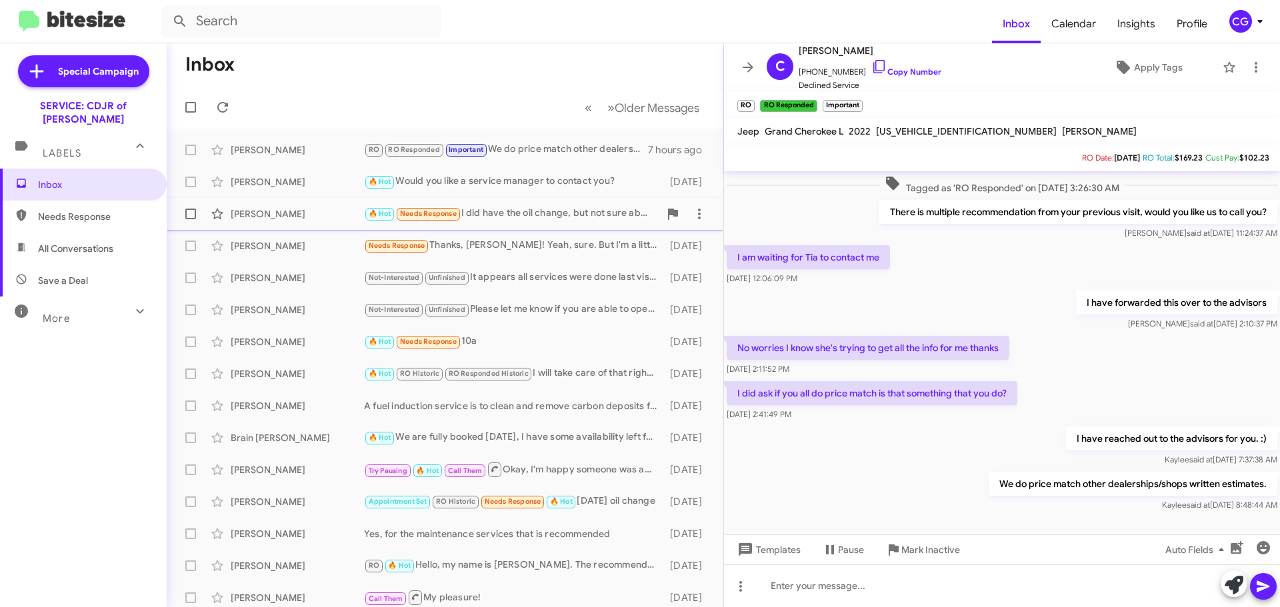
click at [511, 215] on div "🔥 Hot Needs Response I did have the oil change, but not sure about the engine a…" at bounding box center [511, 213] width 295 height 15
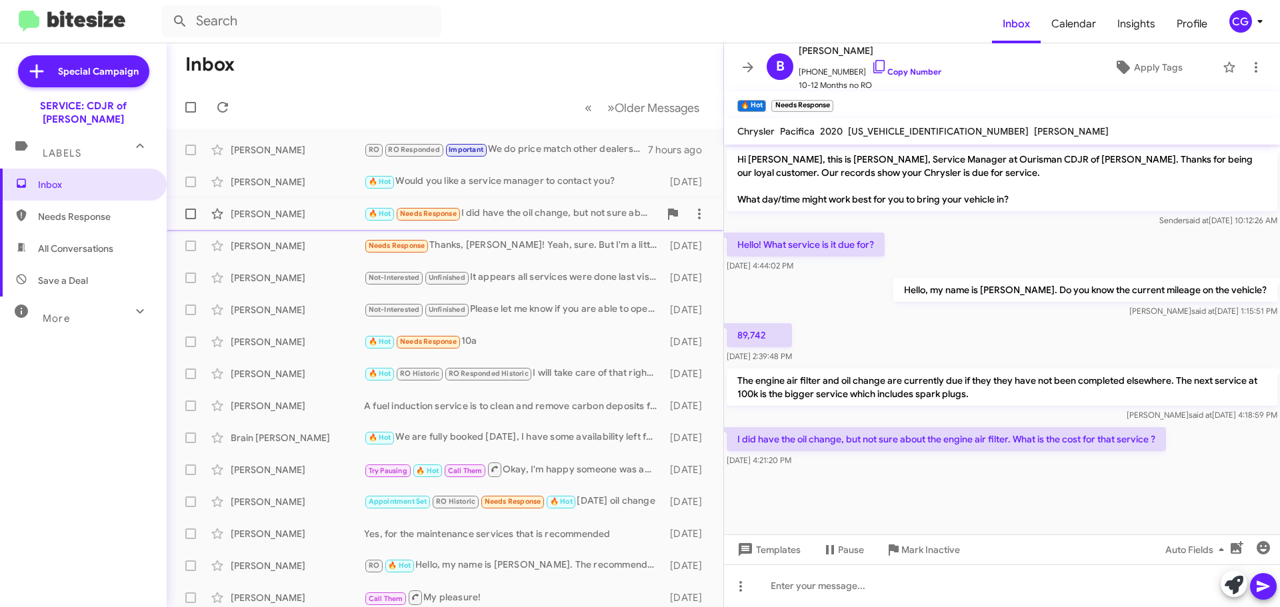
click at [513, 220] on div "🔥 Hot Needs Response I did have the oil change, but not sure about the engine a…" at bounding box center [511, 213] width 295 height 15
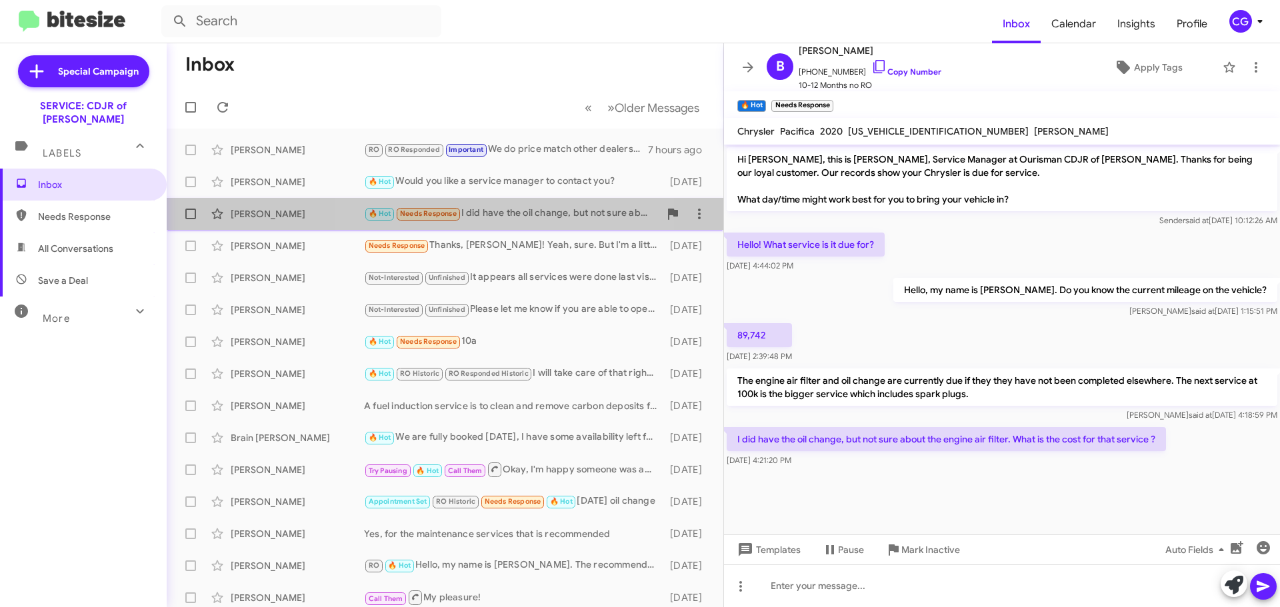
click at [491, 204] on div "[PERSON_NAME] 🔥 Hot Needs Response I did have the oil change, but not sure abou…" at bounding box center [444, 214] width 535 height 27
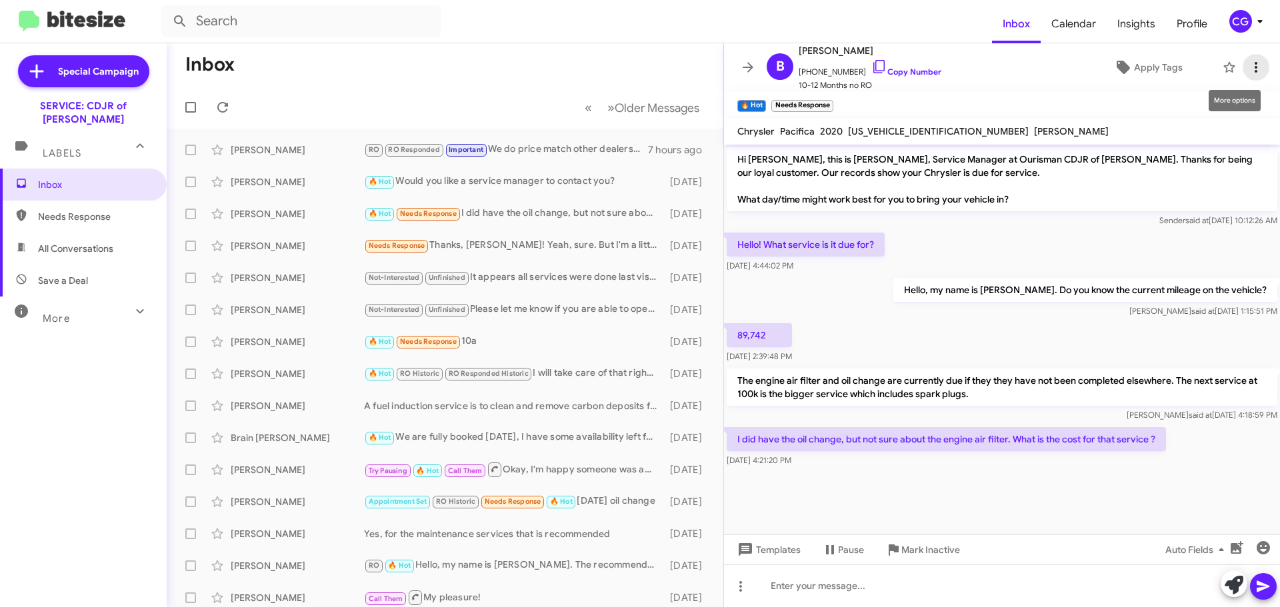
click at [1248, 68] on icon at bounding box center [1256, 67] width 16 height 16
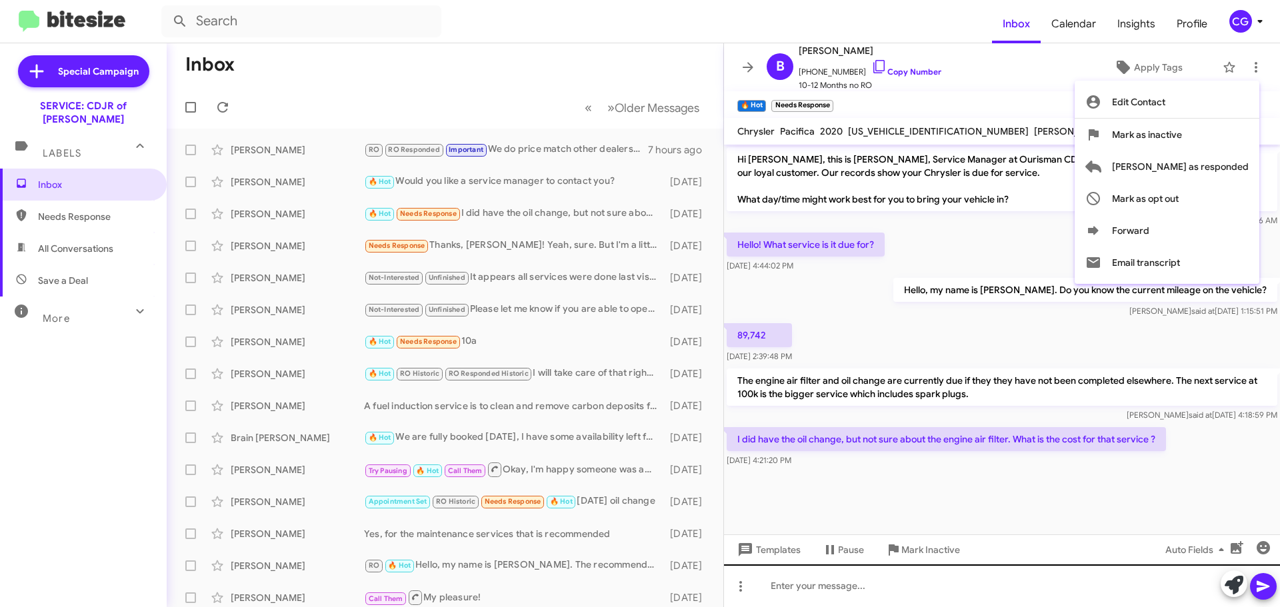
click at [984, 571] on div at bounding box center [640, 303] width 1280 height 607
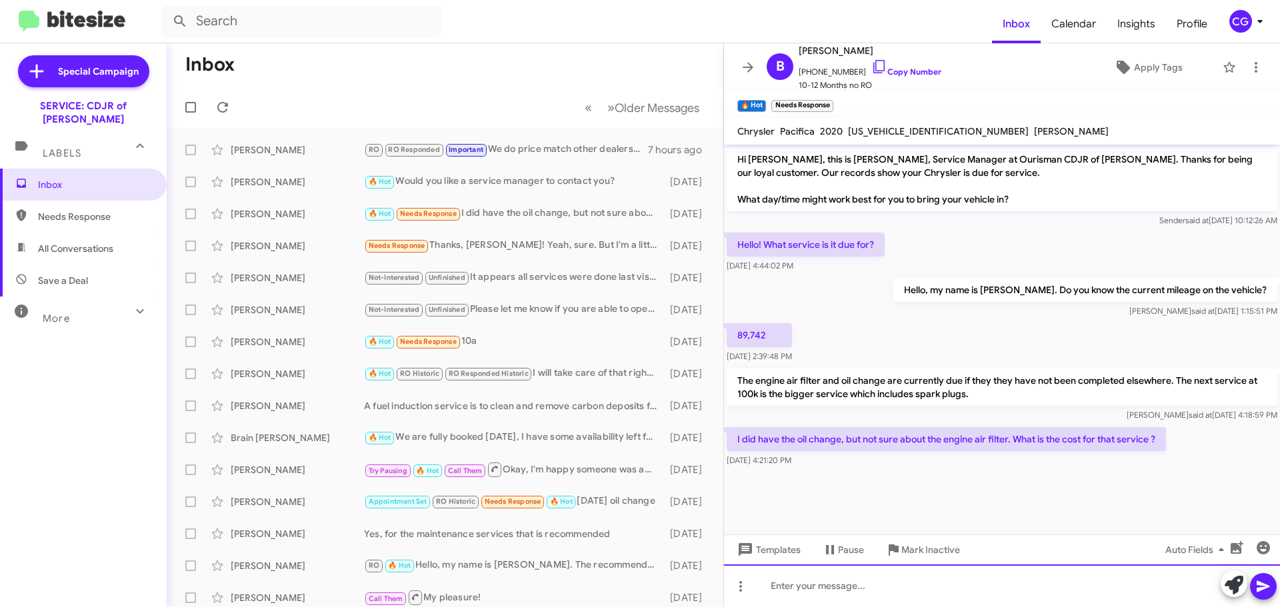
click at [982, 571] on div at bounding box center [1002, 586] width 556 height 43
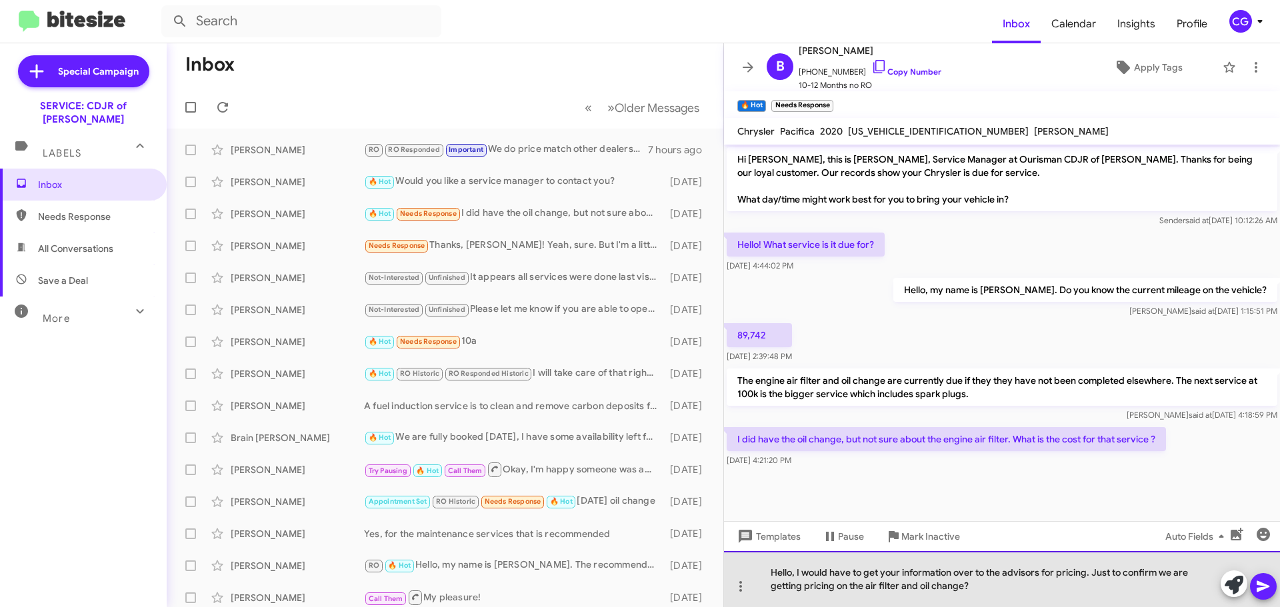
click at [1059, 588] on div "Hello, I would have to get your information over to the advisors for pricing. J…" at bounding box center [1002, 579] width 556 height 56
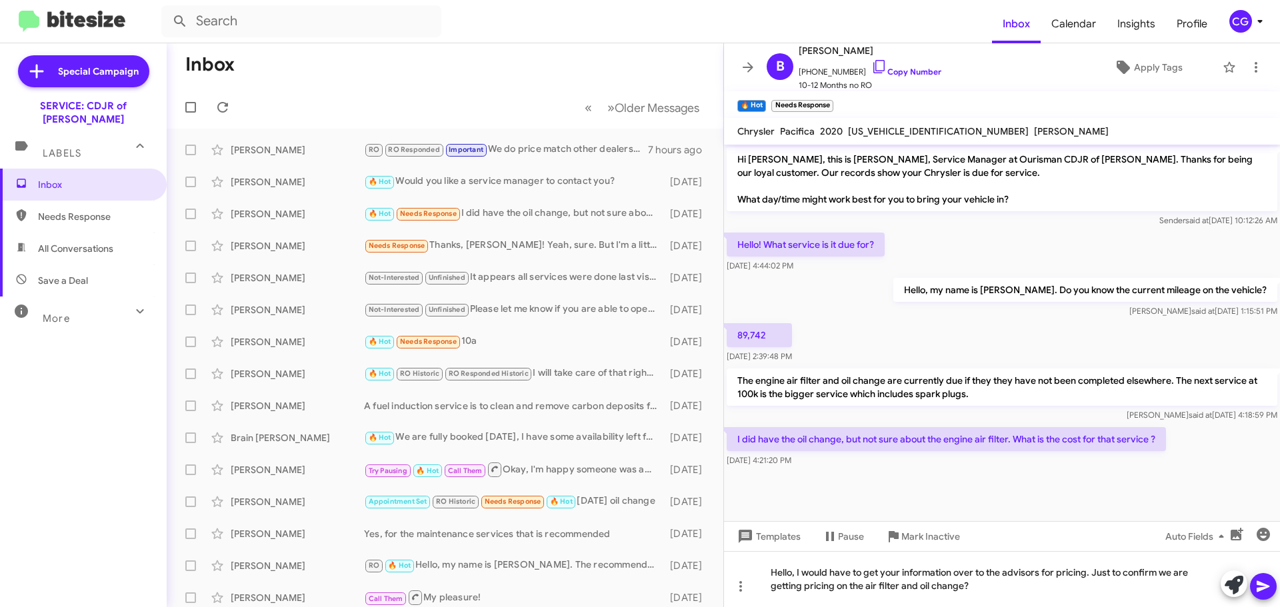
click at [1262, 585] on icon at bounding box center [1263, 586] width 13 height 11
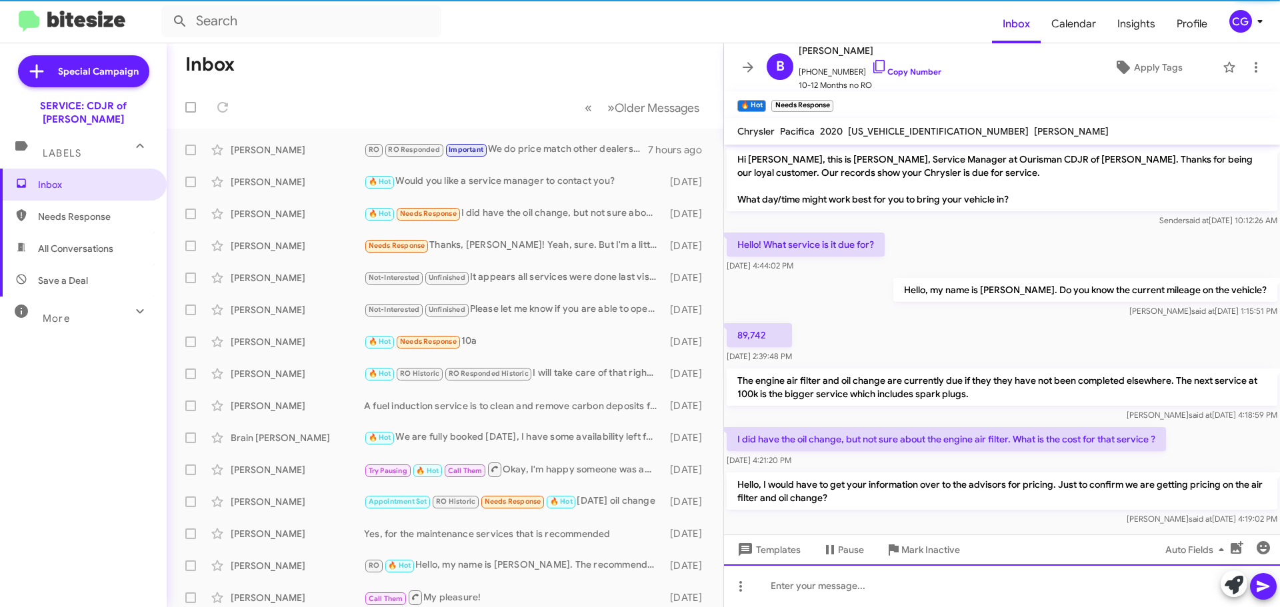
scroll to position [17, 0]
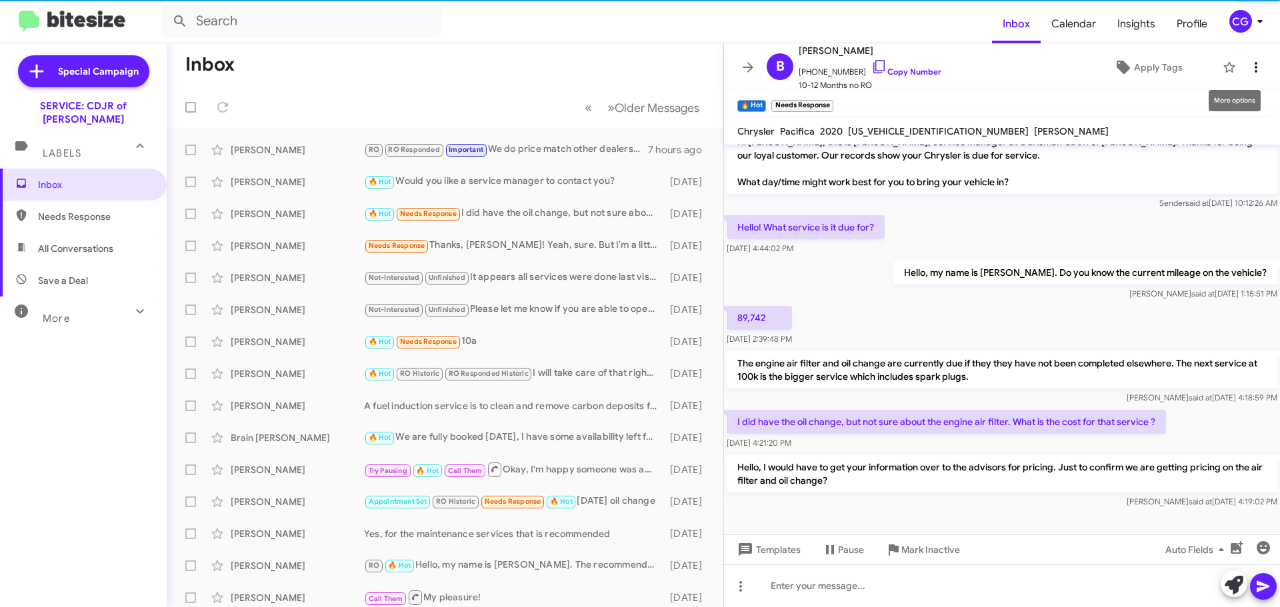
click at [1255, 71] on icon at bounding box center [1256, 67] width 3 height 11
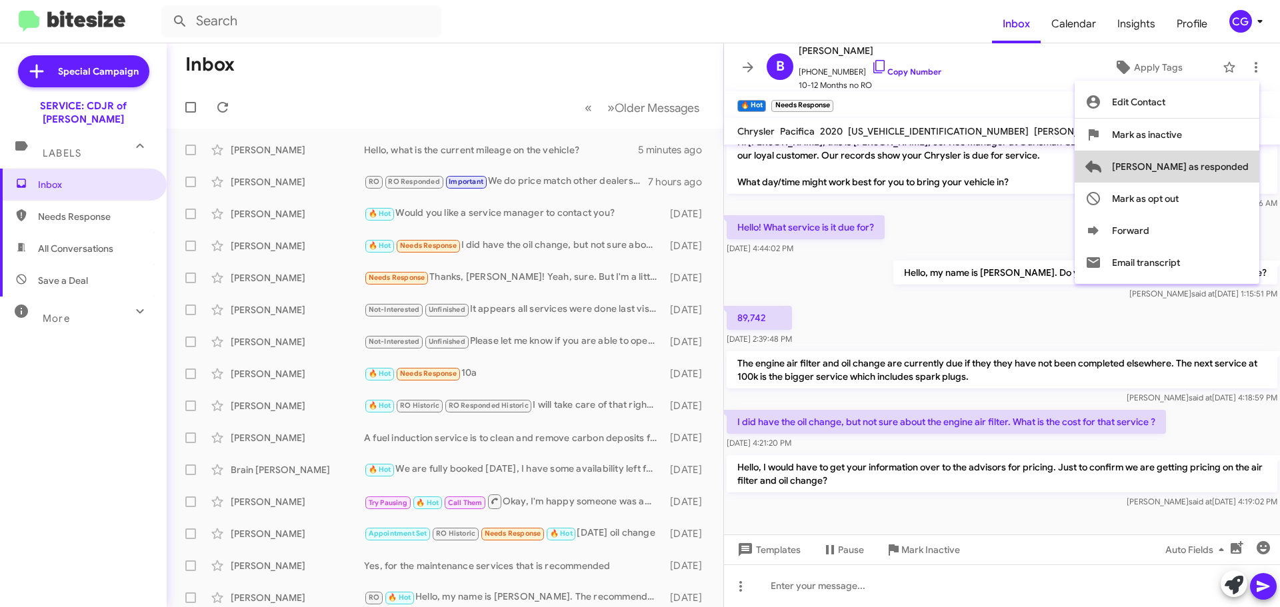
click at [1235, 158] on span "[PERSON_NAME] as responded" at bounding box center [1180, 167] width 137 height 32
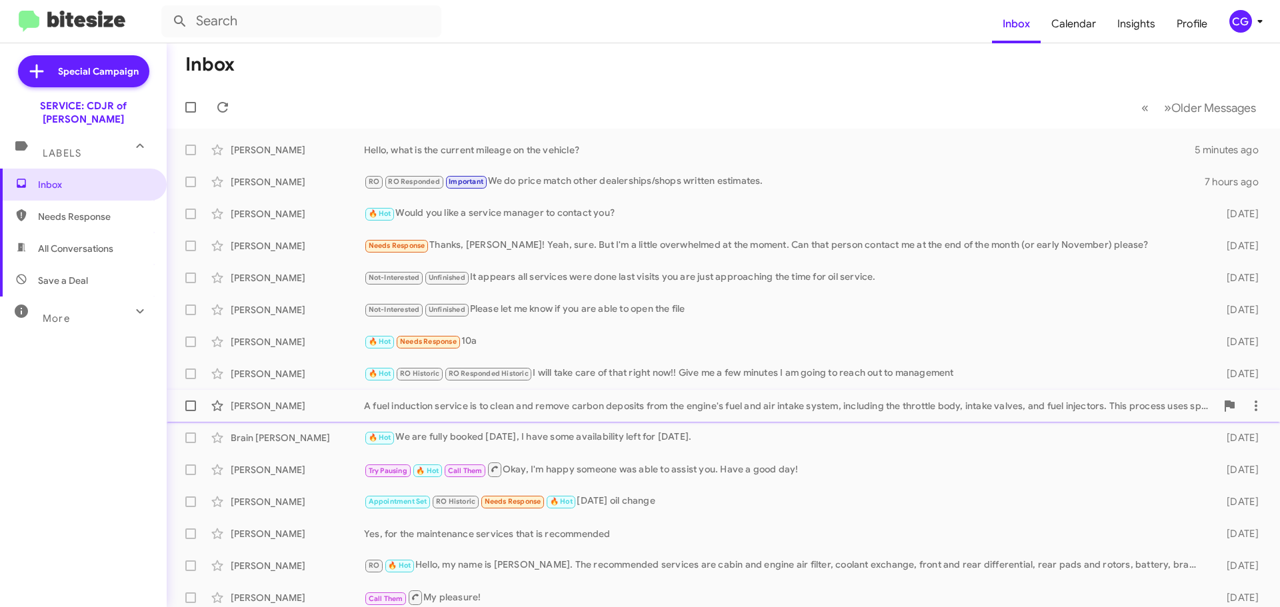
click at [485, 407] on div "A fuel induction service is to clean and remove carbon deposits from the engine…" at bounding box center [790, 405] width 852 height 13
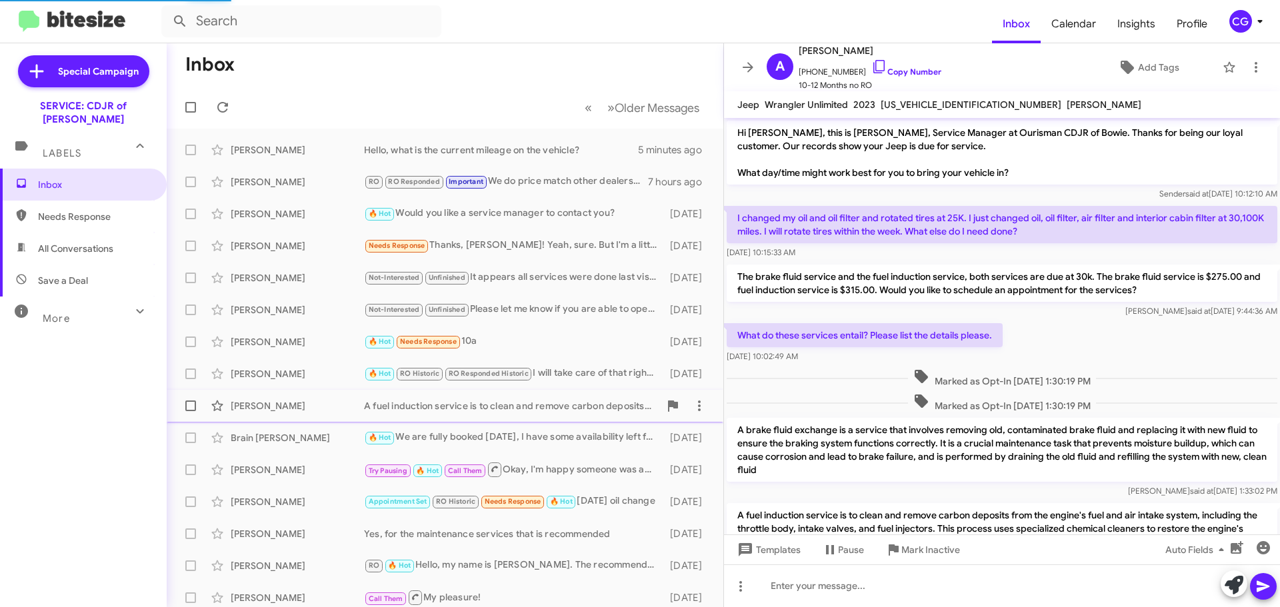
scroll to position [65, 0]
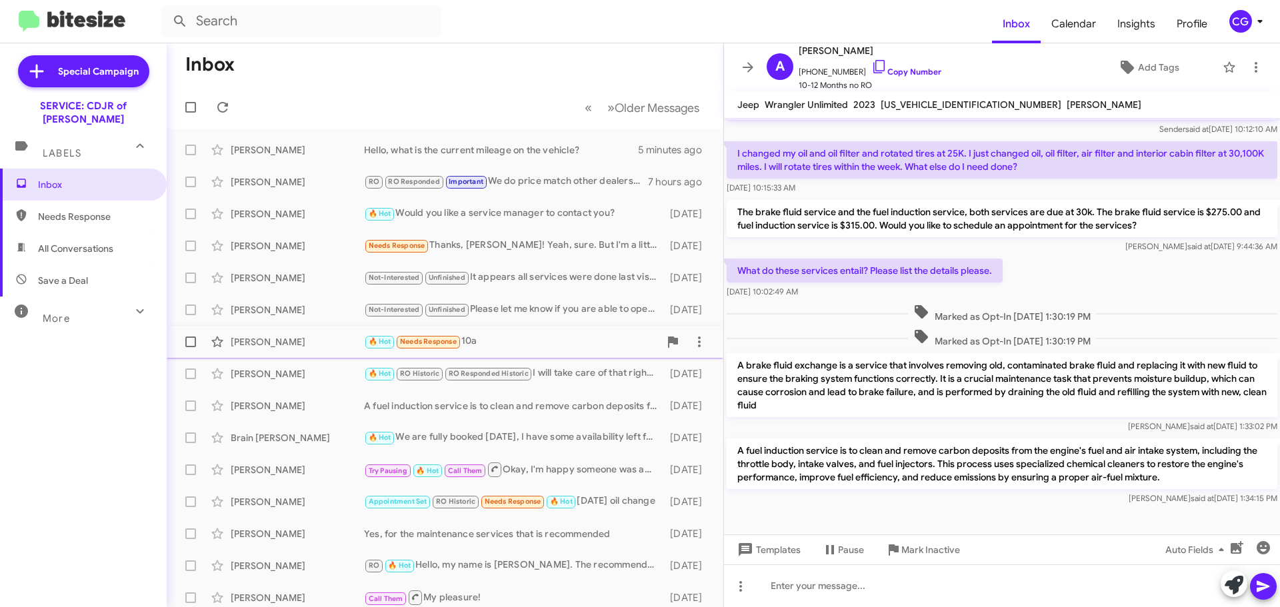
click at [529, 344] on div "🔥 Hot Needs Response 10a" at bounding box center [511, 341] width 295 height 15
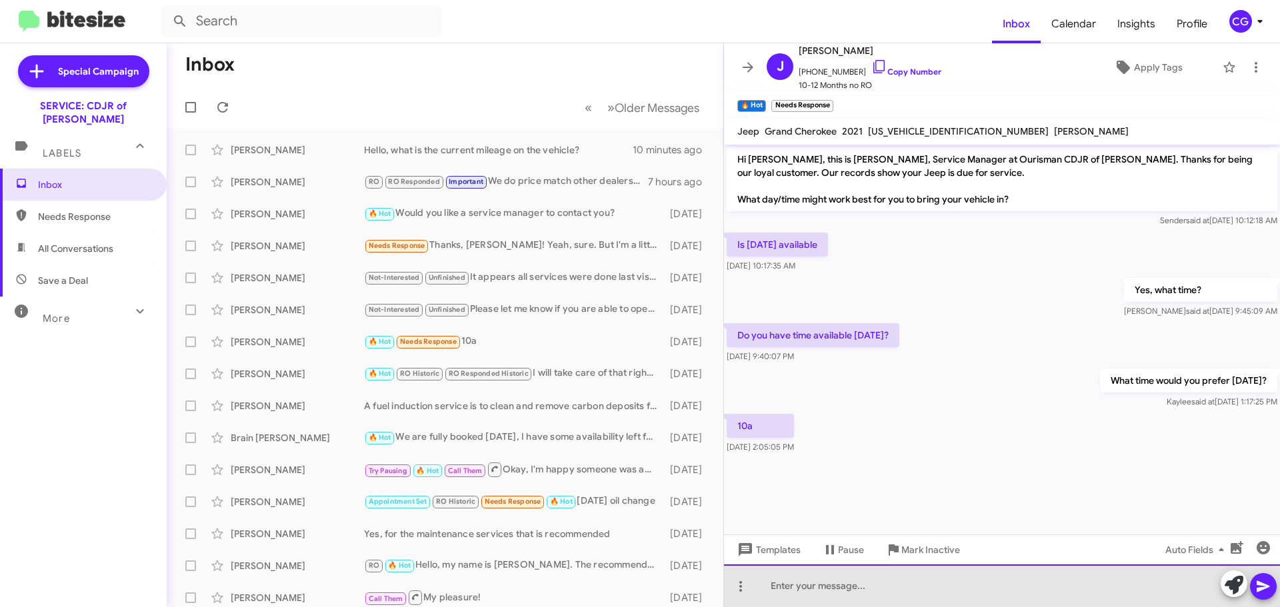
click at [1099, 599] on div at bounding box center [1002, 586] width 556 height 43
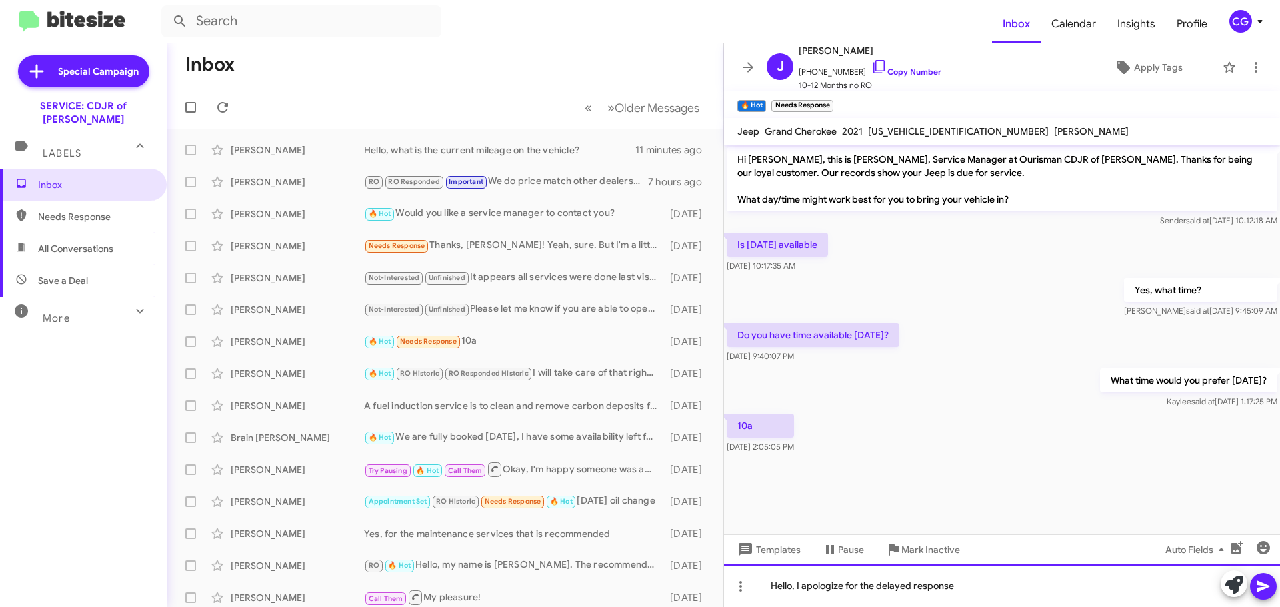
click at [988, 588] on div "Hello, I apologize for the delayed response" at bounding box center [1002, 586] width 556 height 43
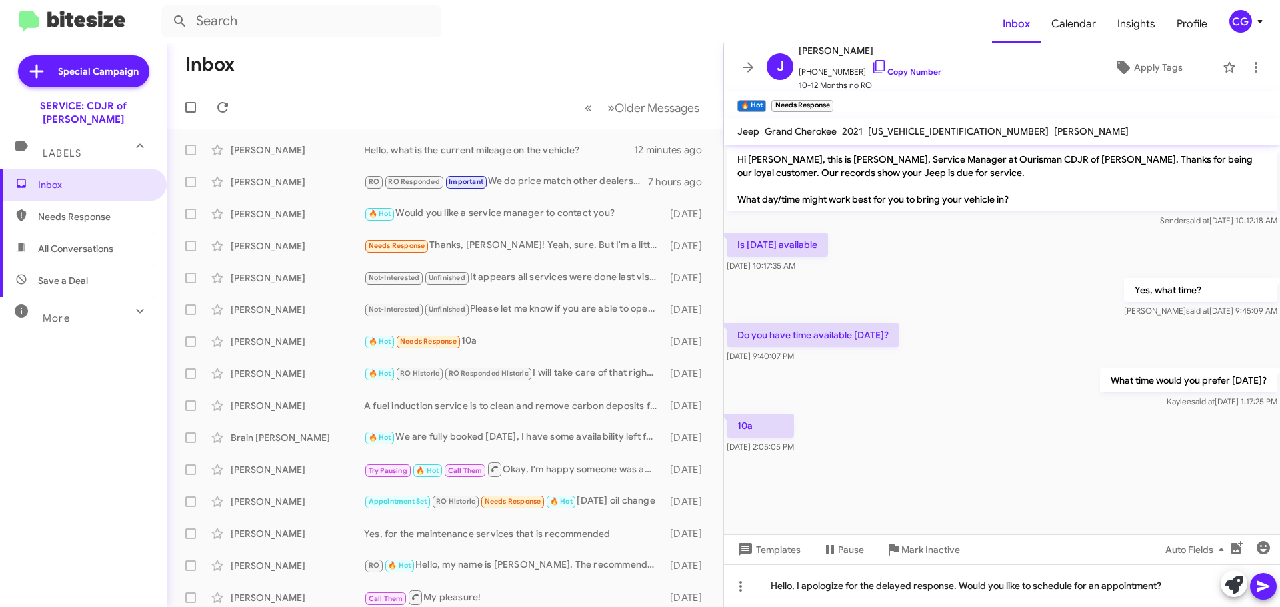
click at [1267, 589] on icon at bounding box center [1264, 587] width 16 height 16
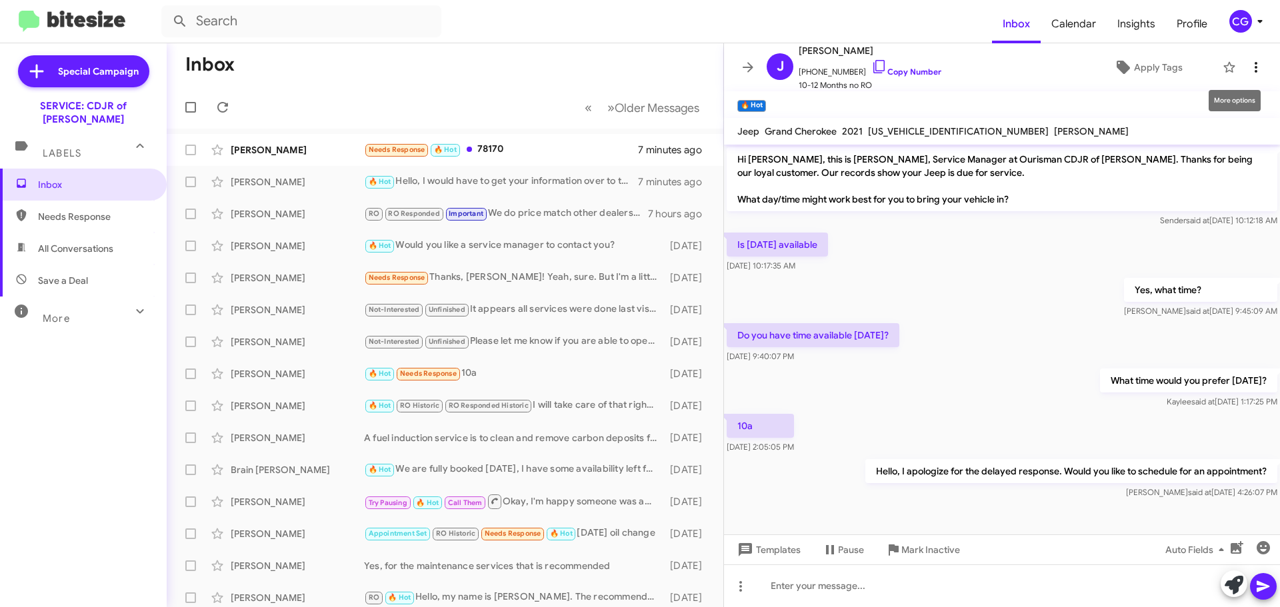
click at [1248, 61] on icon at bounding box center [1256, 67] width 16 height 16
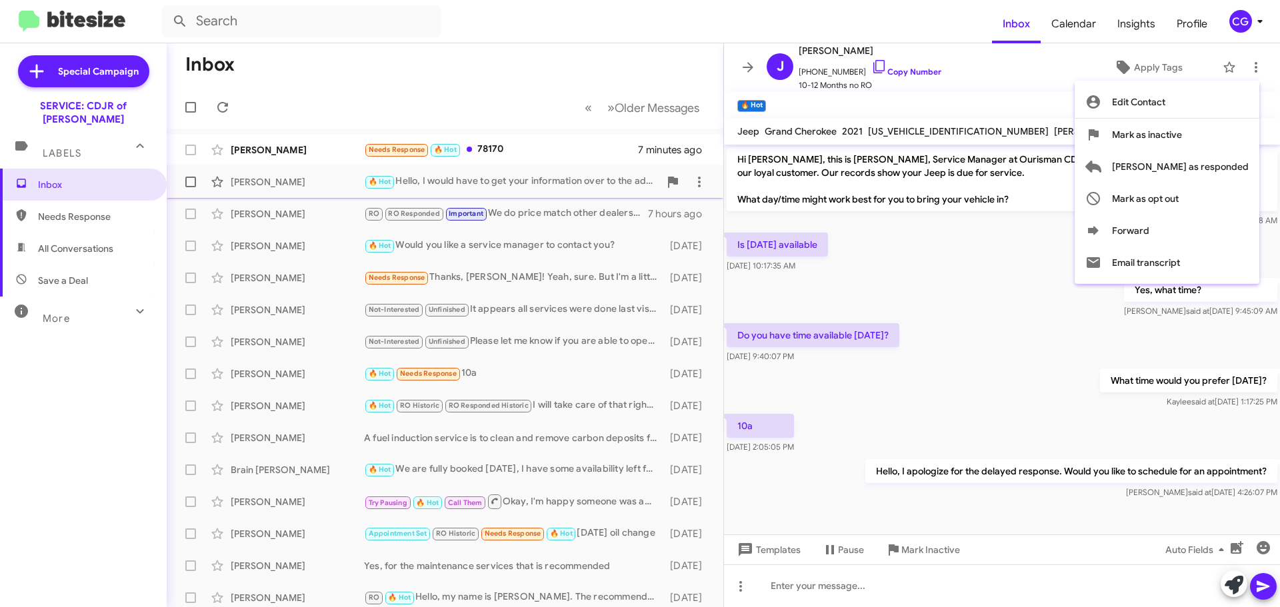
click at [1241, 167] on span "[PERSON_NAME] as responded" at bounding box center [1180, 167] width 137 height 32
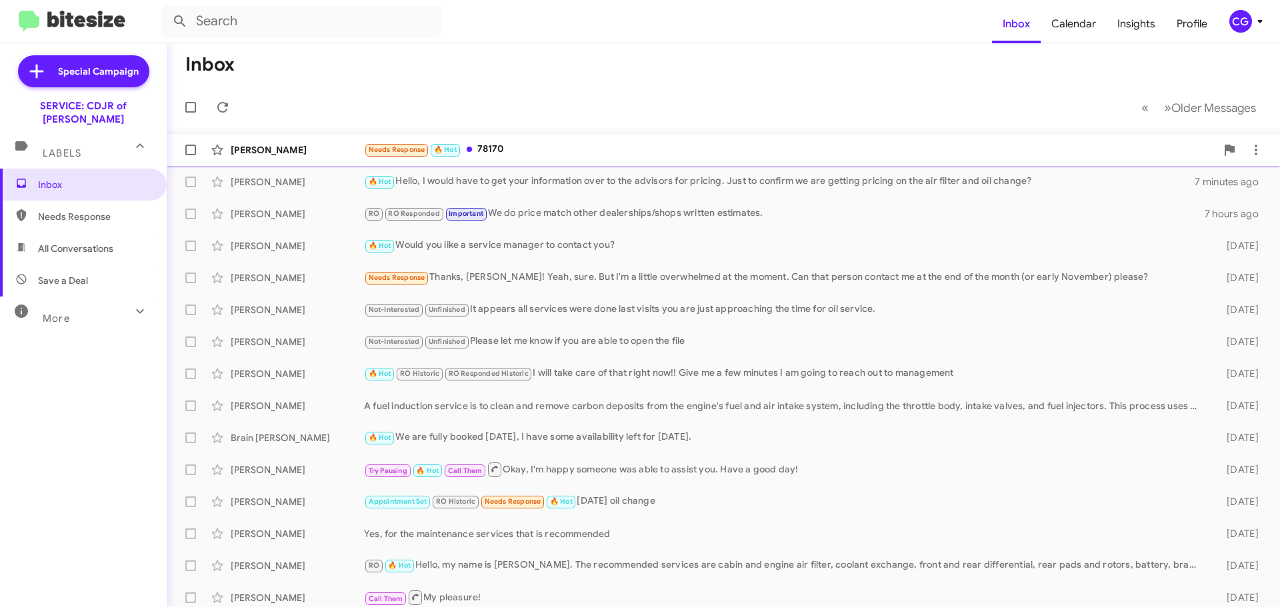
drag, startPoint x: 558, startPoint y: 148, endPoint x: 578, endPoint y: 149, distance: 20.0
click at [559, 148] on div "Needs Response 🔥 Hot 78170" at bounding box center [790, 149] width 852 height 15
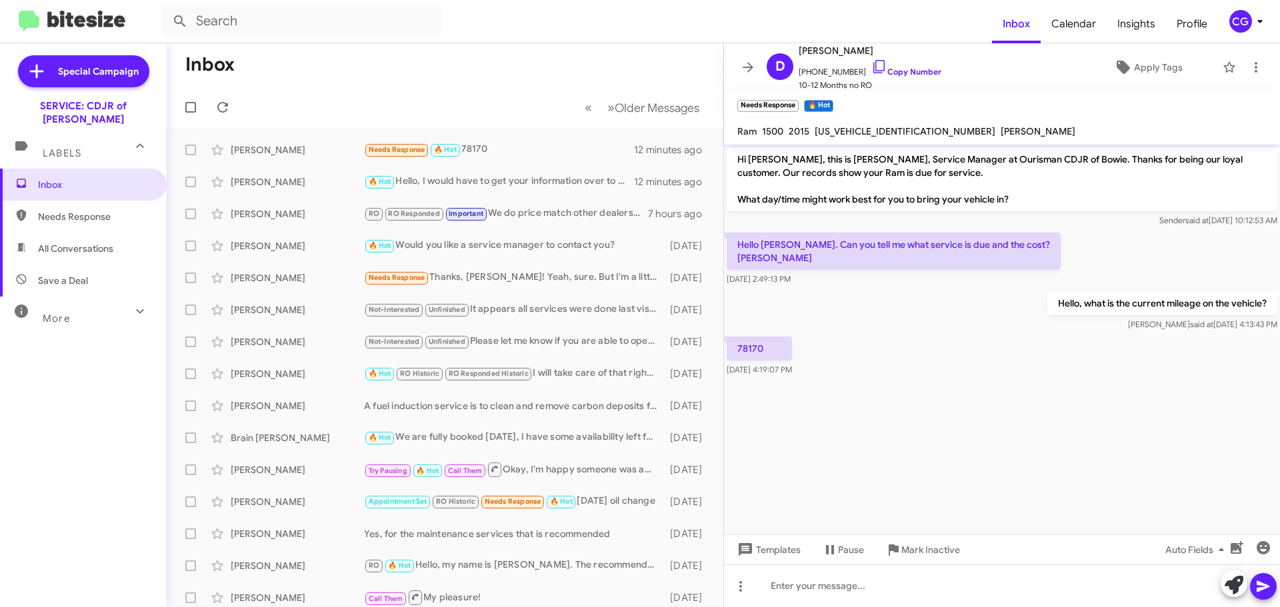
click at [302, 81] on mat-toolbar-row "Inbox" at bounding box center [445, 64] width 557 height 43
